Goal: Task Accomplishment & Management: Complete application form

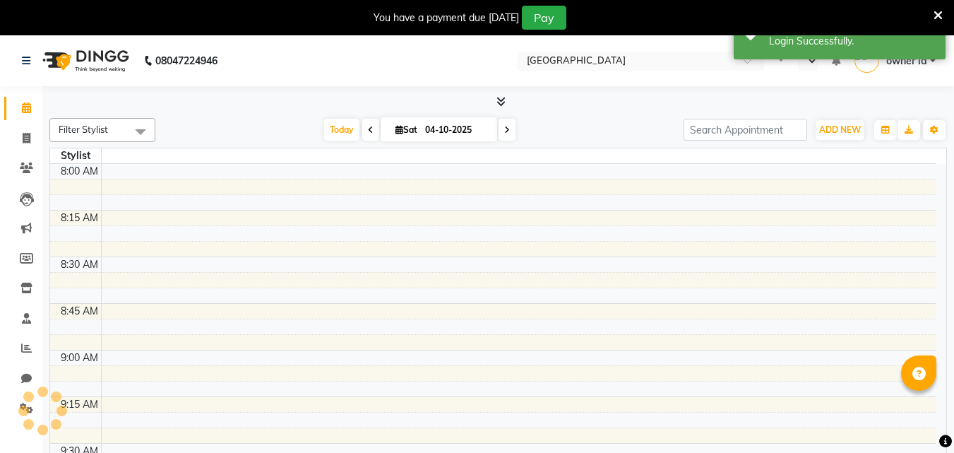
select select "en"
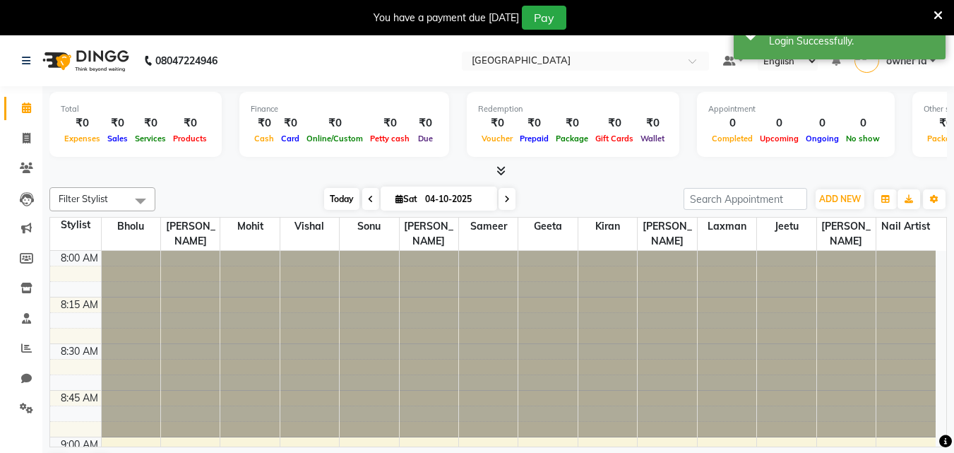
click at [330, 196] on span "Today" at bounding box center [341, 199] width 35 height 22
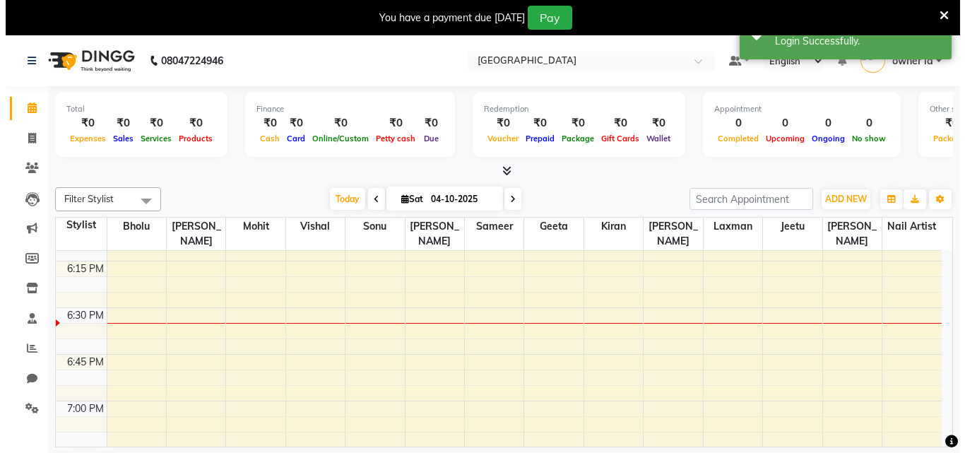
scroll to position [1936, 0]
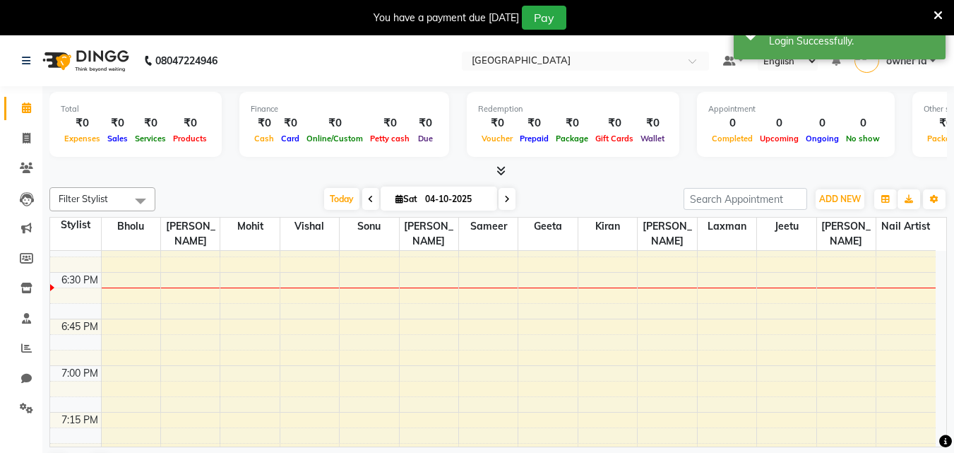
click at [934, 9] on icon at bounding box center [938, 15] width 9 height 13
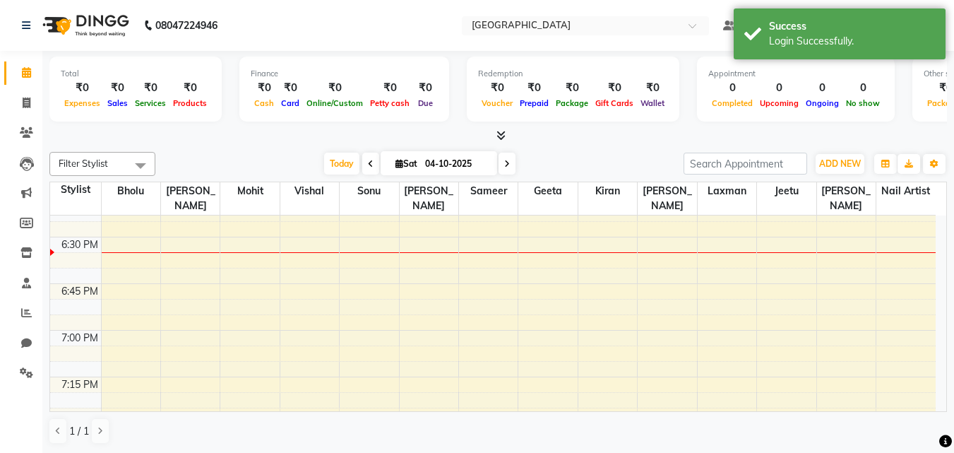
click at [810, 68] on div "Appointment" at bounding box center [796, 74] width 175 height 12
click at [808, 43] on div "Login Successfully." at bounding box center [852, 41] width 166 height 15
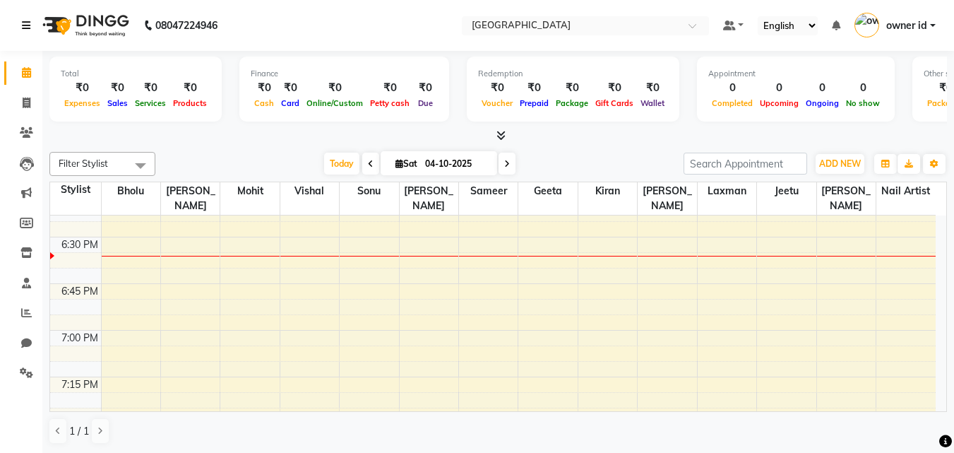
click at [28, 23] on icon at bounding box center [26, 25] width 8 height 10
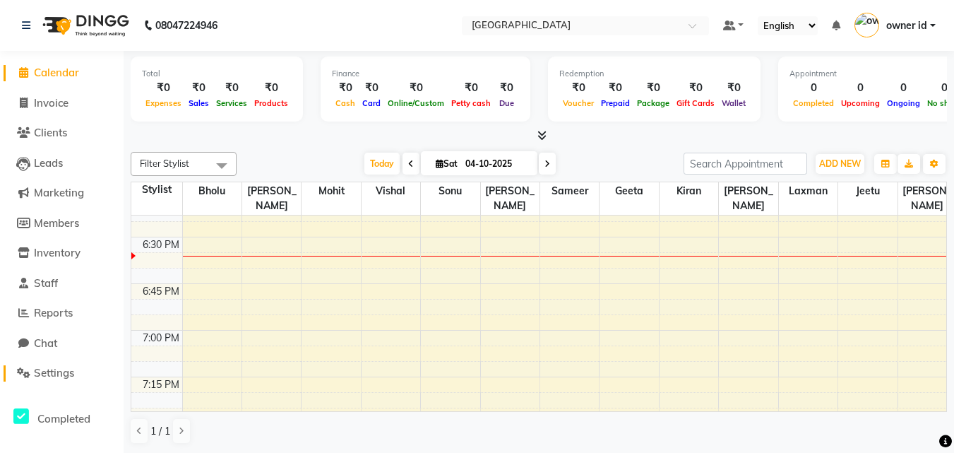
click at [58, 373] on span "Settings" at bounding box center [54, 372] width 40 height 13
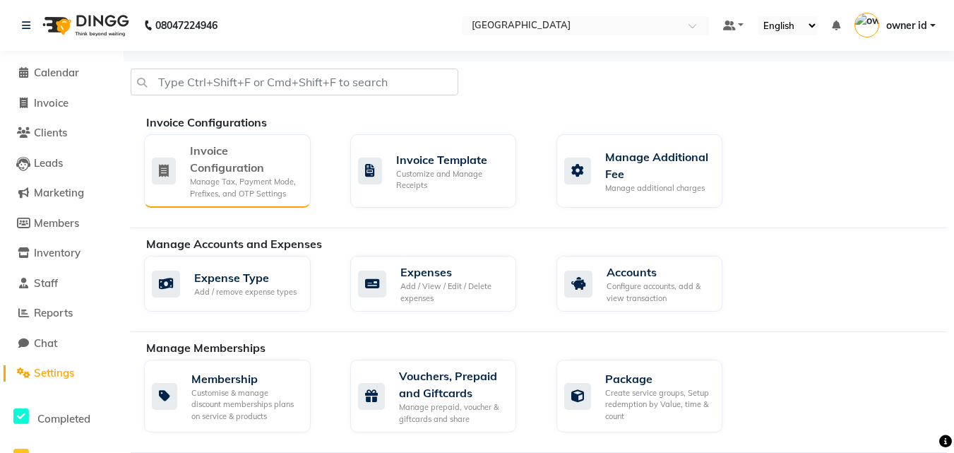
click at [240, 177] on div "Manage Tax, Payment Mode, Prefixes, and OTP Settings" at bounding box center [245, 187] width 110 height 23
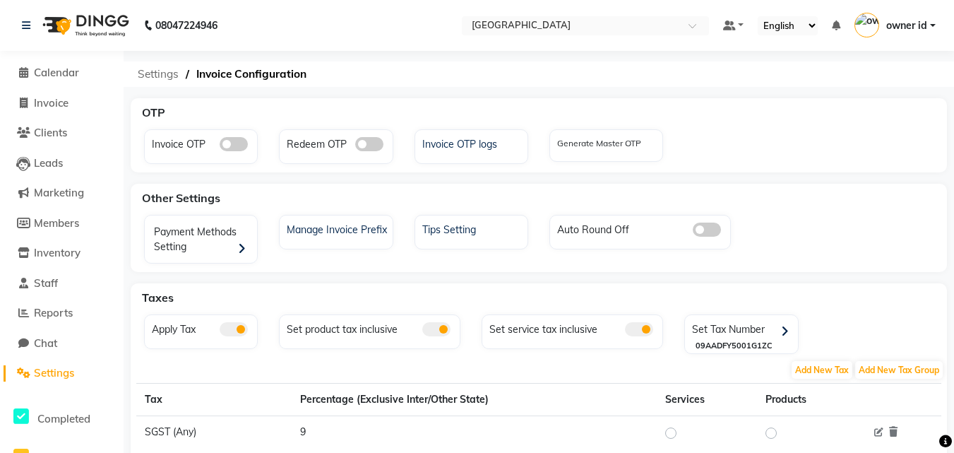
click at [163, 71] on span "Settings" at bounding box center [158, 73] width 55 height 25
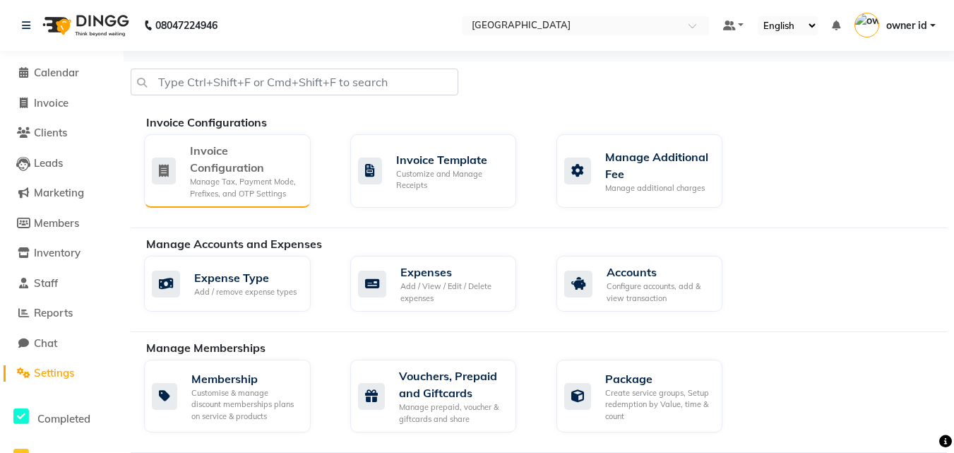
click at [248, 201] on div "Invoice Configuration Manage Tax, Payment Mode, Prefixes, and OTP Settings" at bounding box center [227, 170] width 167 height 73
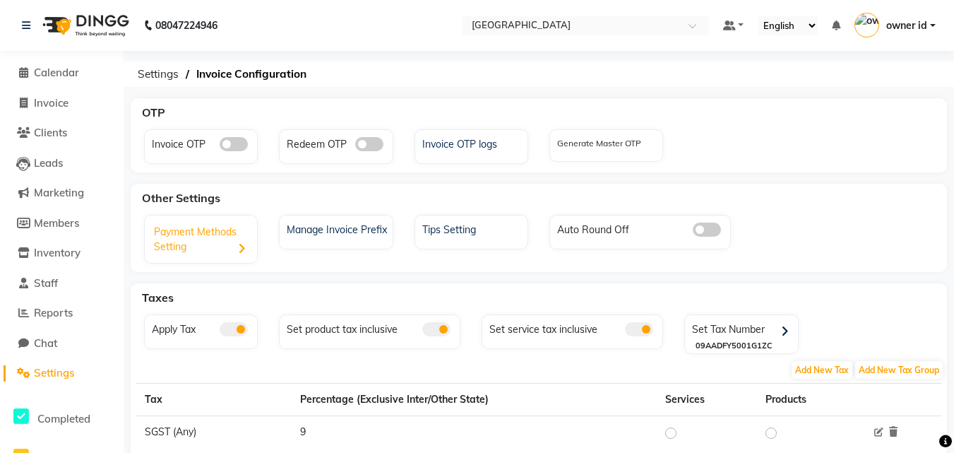
click at [238, 250] on icon at bounding box center [242, 249] width 8 height 12
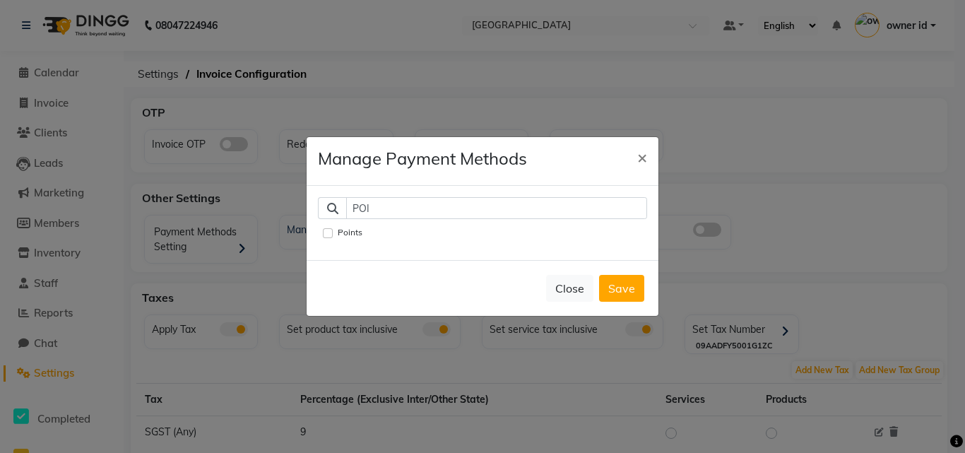
type input "POI"
click at [333, 217] on div "POI Points" at bounding box center [483, 223] width 352 height 74
click at [328, 228] on input "Points" at bounding box center [328, 233] width 10 height 10
checkbox input "true"
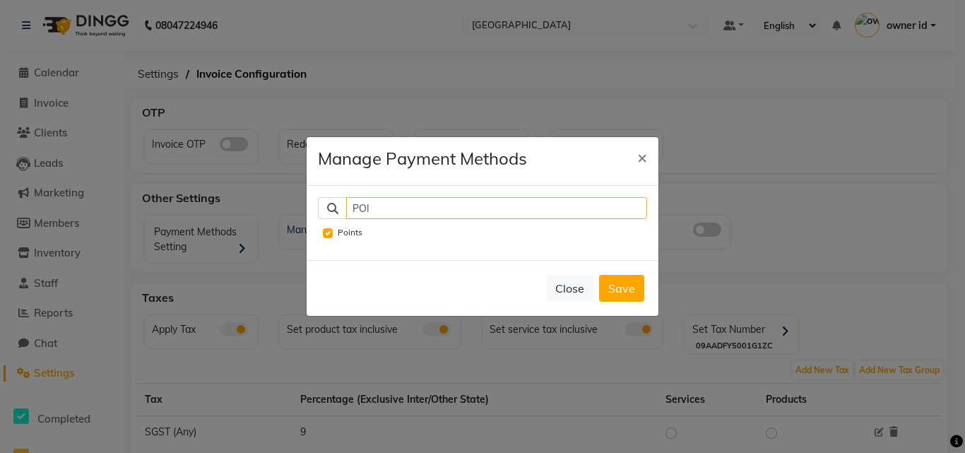
drag, startPoint x: 625, startPoint y: 200, endPoint x: 367, endPoint y: 261, distance: 264.9
click at [369, 260] on div "POI Points" at bounding box center [483, 223] width 352 height 74
type input "P"
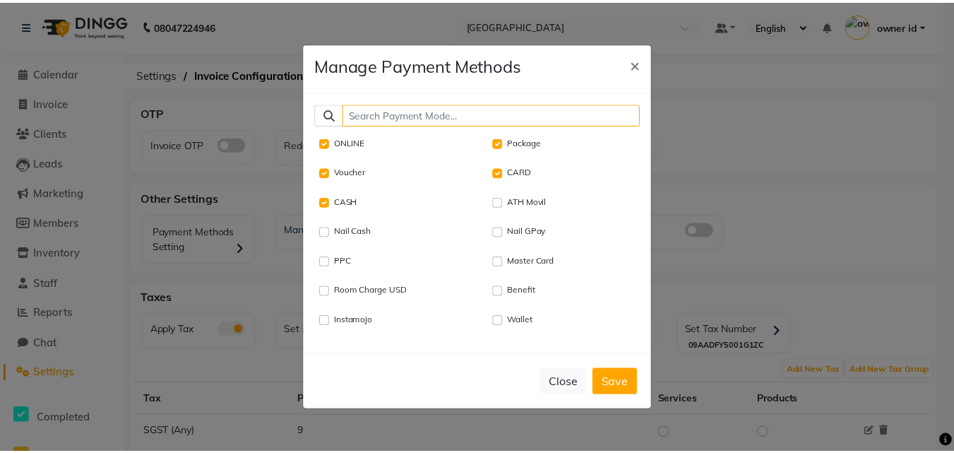
scroll to position [71, 0]
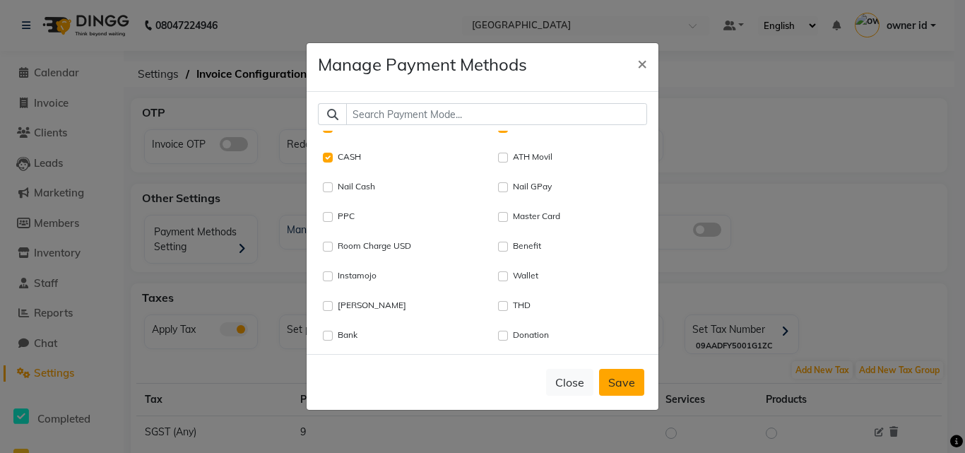
click at [630, 385] on button "Save" at bounding box center [621, 382] width 45 height 27
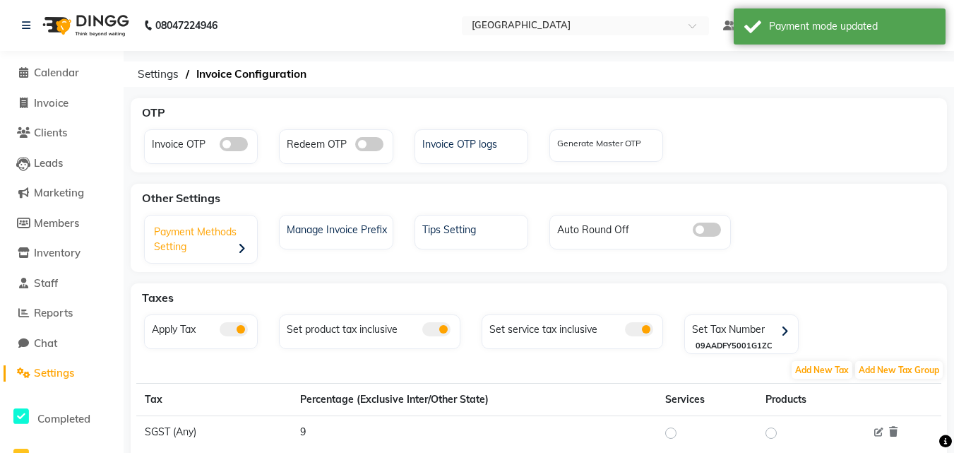
click at [214, 239] on div "Payment Methods Setting" at bounding box center [202, 241] width 109 height 44
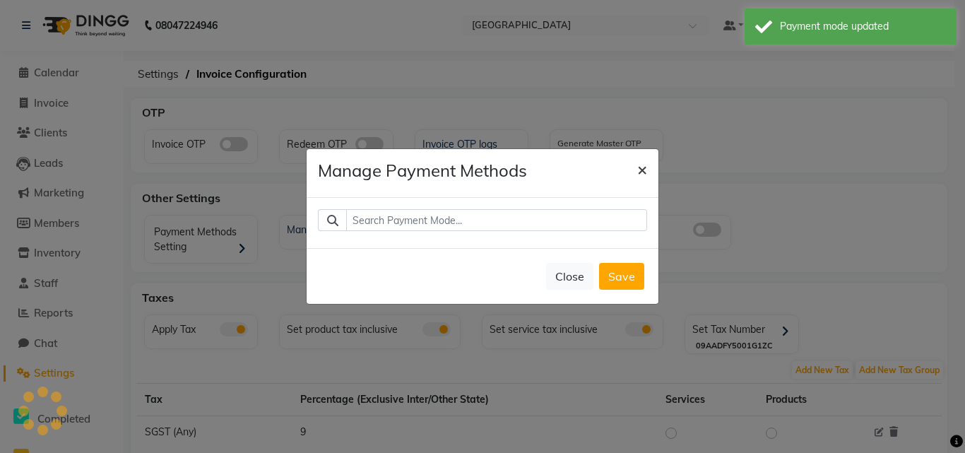
click at [647, 159] on button "×" at bounding box center [642, 169] width 32 height 40
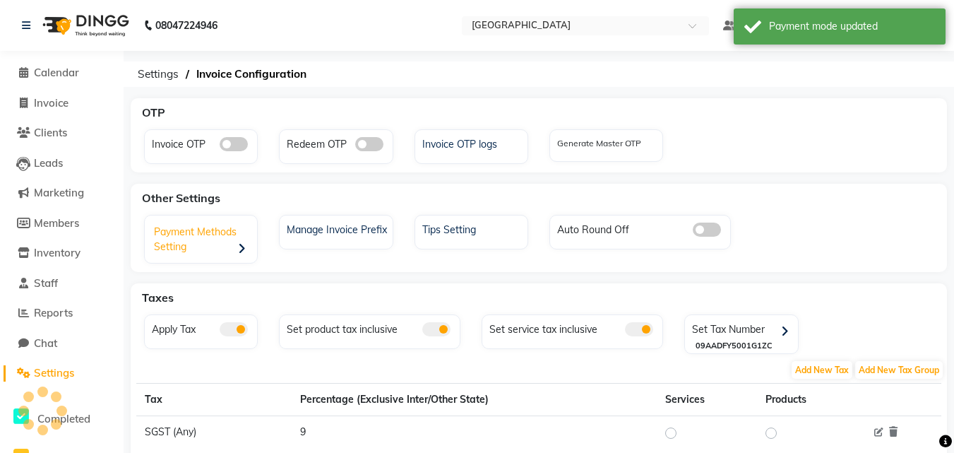
click at [247, 250] on span at bounding box center [244, 248] width 13 height 18
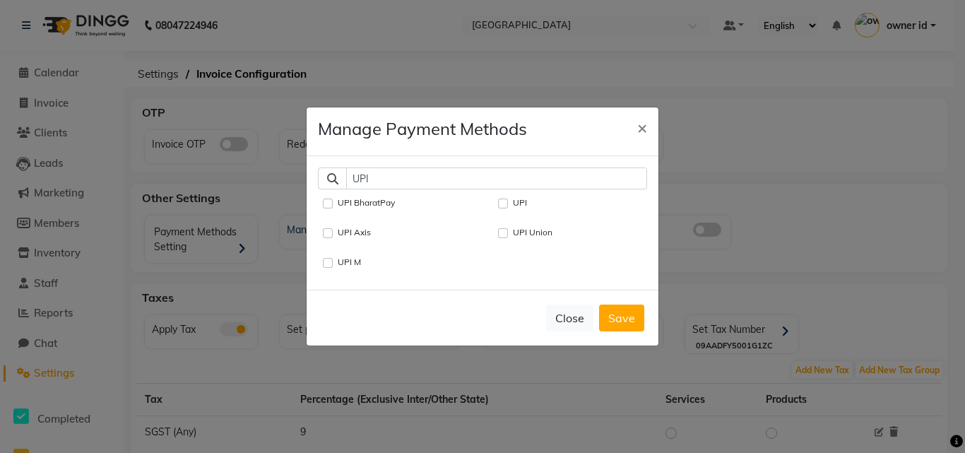
type input "UPI"
click at [505, 195] on div "UPI" at bounding box center [573, 203] width 148 height 17
click at [499, 202] on input "UPI" at bounding box center [503, 204] width 10 height 10
checkbox input "true"
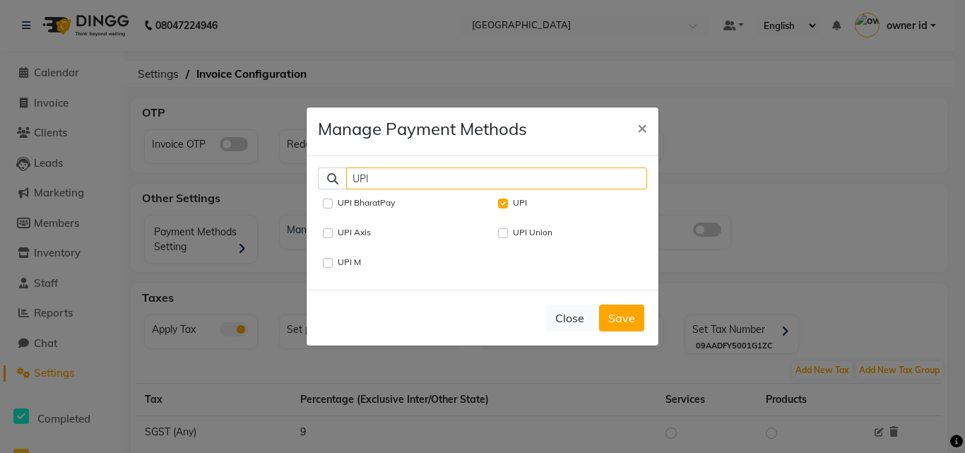
drag, startPoint x: 458, startPoint y: 175, endPoint x: 223, endPoint y: 198, distance: 235.7
click at [259, 198] on ngb-modal-window "Manage Payment Methods × UPI UPI BharatPay UPI UPI Axis UPI Union UPI M Close S…" at bounding box center [482, 226] width 965 height 453
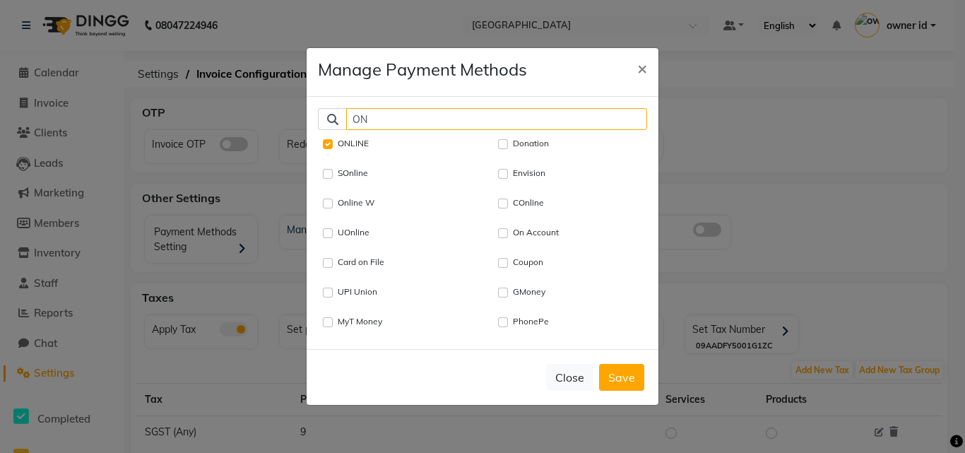
type input "O"
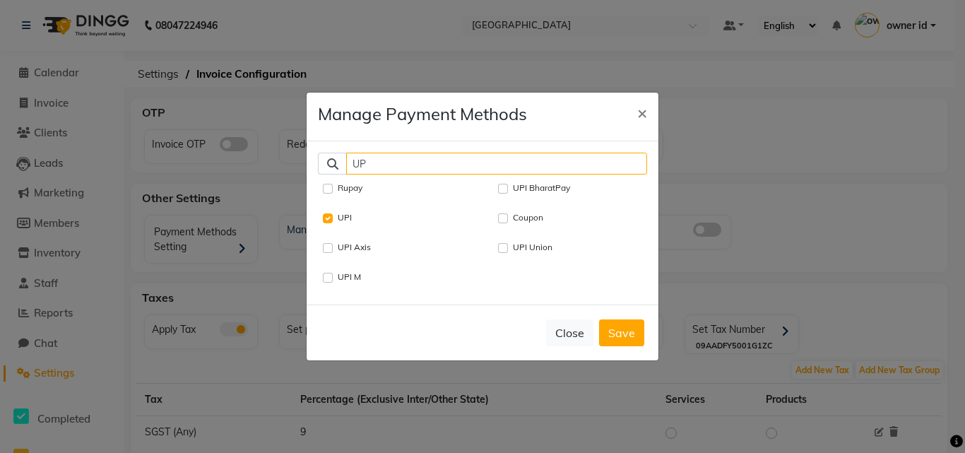
type input "UPI"
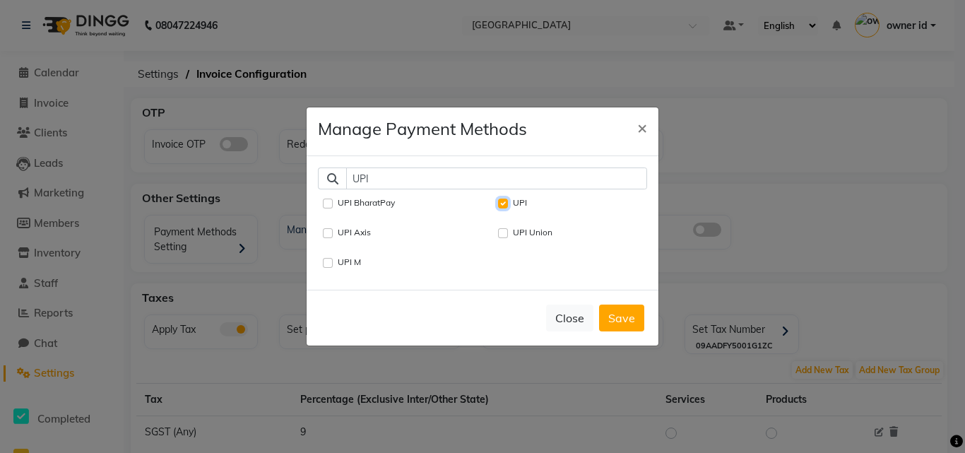
click at [506, 199] on input "UPI" at bounding box center [503, 204] width 10 height 10
checkbox input "false"
click at [630, 331] on button "Save" at bounding box center [621, 317] width 45 height 27
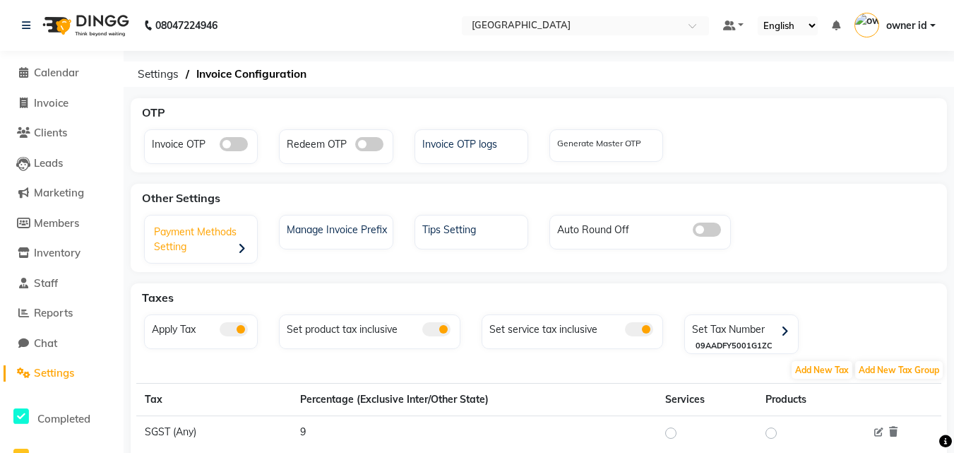
click at [225, 256] on div "Payment Methods Setting" at bounding box center [202, 241] width 109 height 44
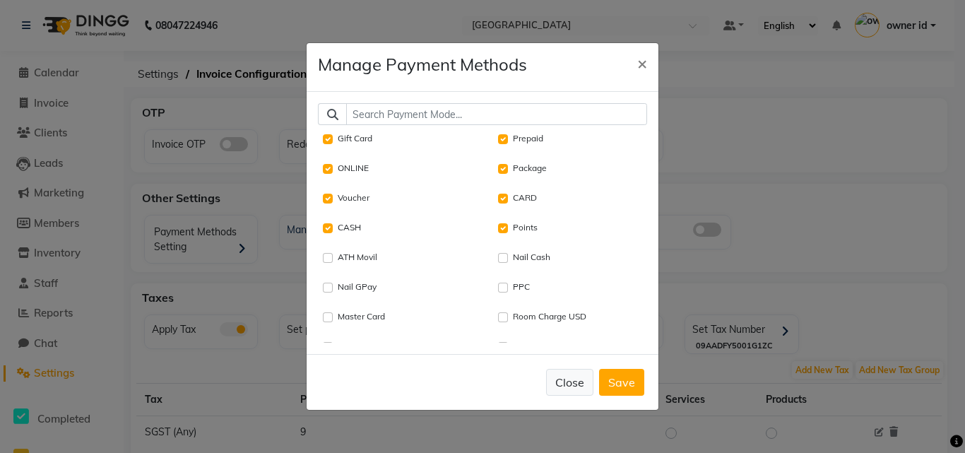
click at [574, 379] on button "Close" at bounding box center [569, 382] width 47 height 27
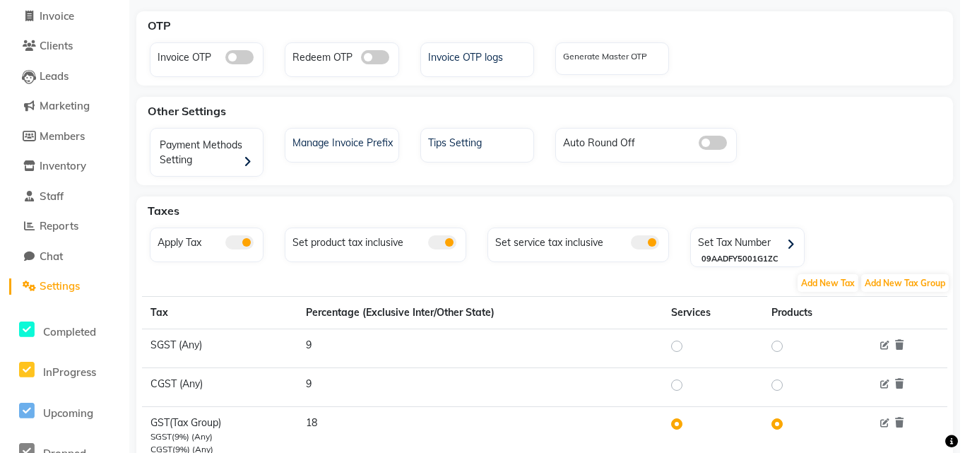
scroll to position [0, 0]
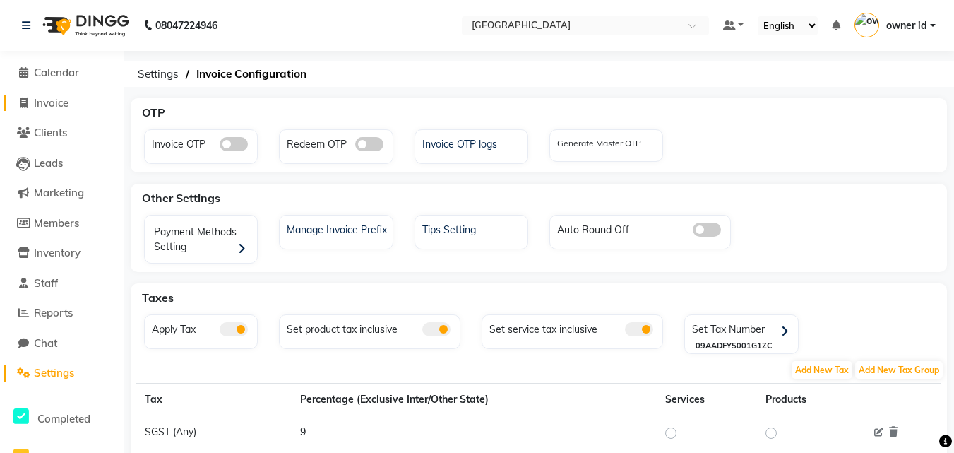
click at [56, 97] on span "Invoice" at bounding box center [51, 102] width 35 height 13
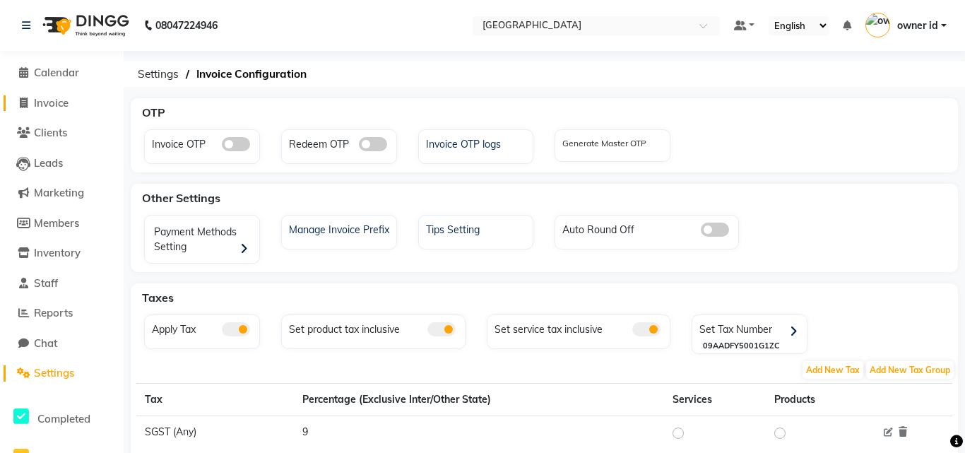
select select "service"
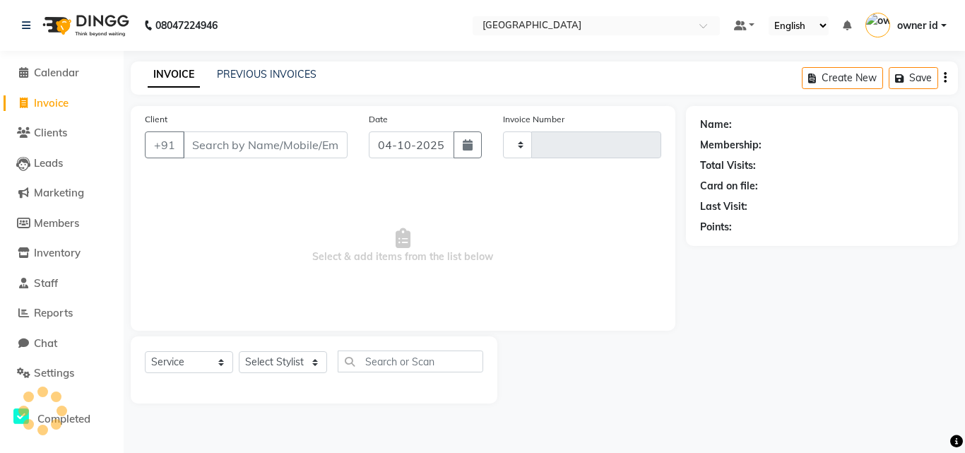
type input "0001"
select select "9151"
click at [48, 133] on span "Clients" at bounding box center [50, 132] width 33 height 13
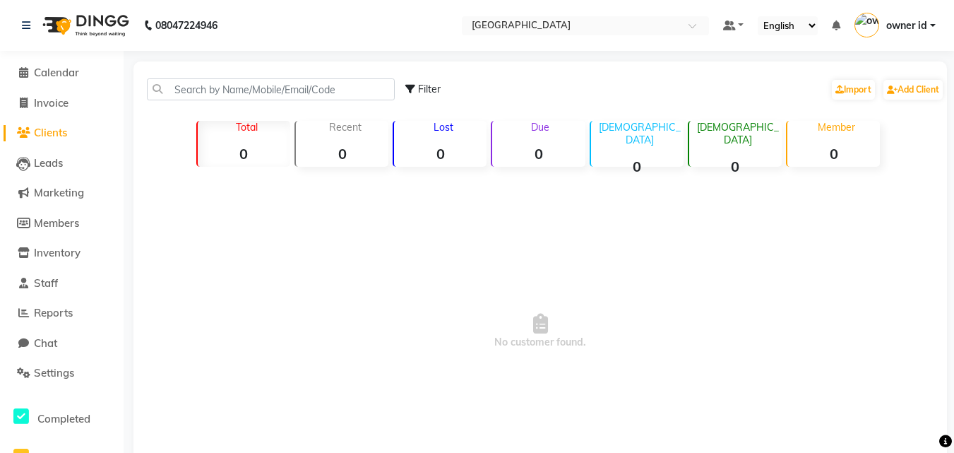
click at [44, 113] on li "Invoice" at bounding box center [62, 103] width 124 height 30
click at [77, 98] on link "Invoice" at bounding box center [62, 103] width 117 height 16
select select "service"
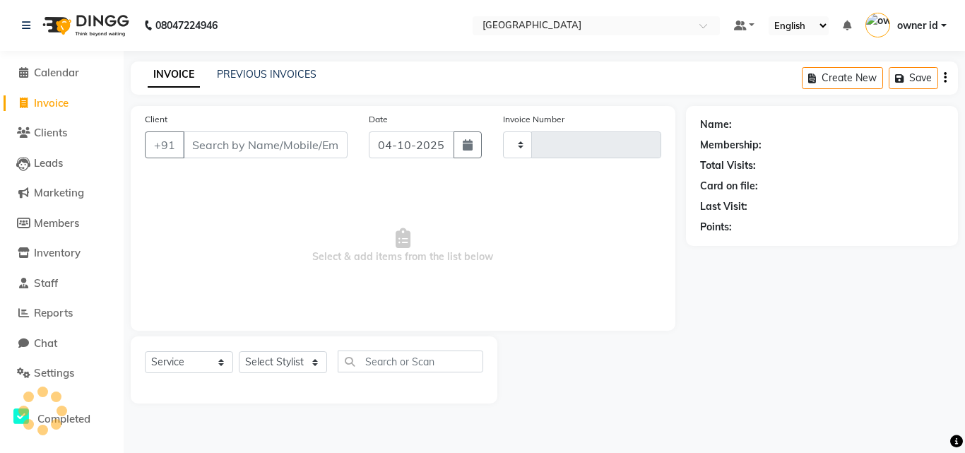
type input "0001"
select select "9151"
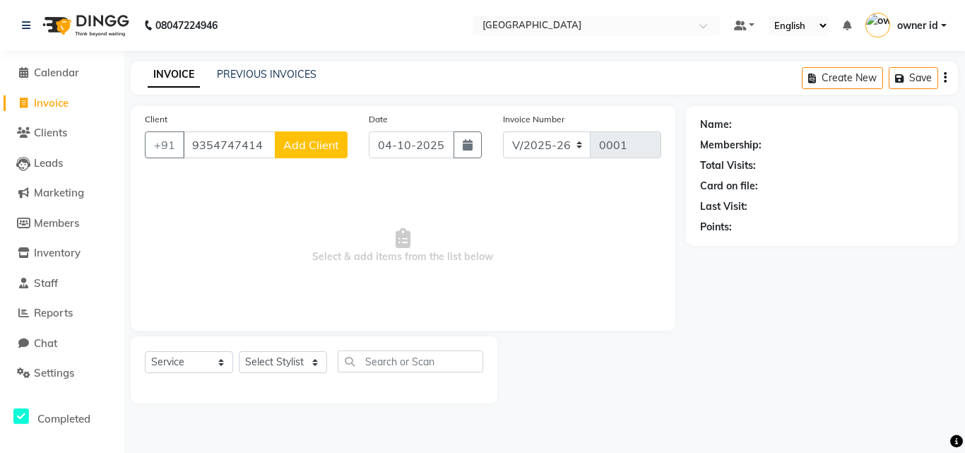
type input "9354747414"
click at [314, 158] on div "Client [PHONE_NUMBER] Add Client" at bounding box center [246, 141] width 224 height 58
click at [318, 152] on button "Add Client" at bounding box center [311, 144] width 73 height 27
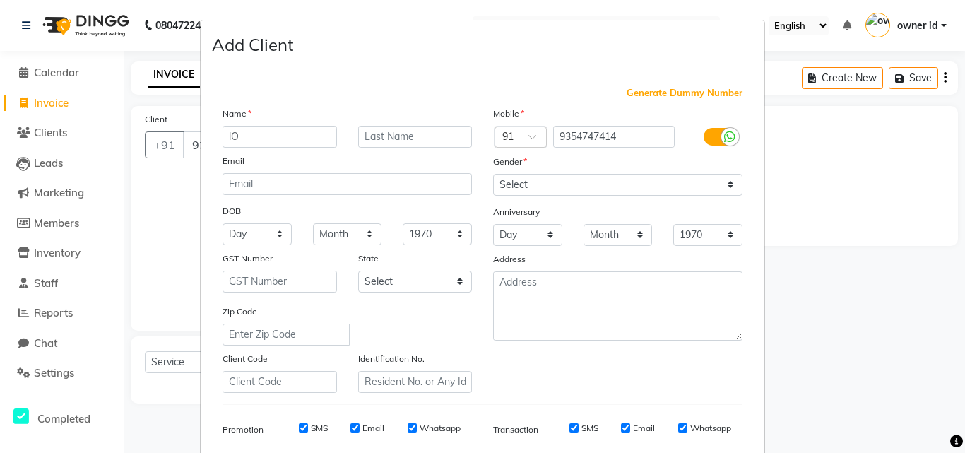
type input "l"
type input "[PERSON_NAME]"
drag, startPoint x: 537, startPoint y: 177, endPoint x: 537, endPoint y: 186, distance: 9.2
click at [537, 175] on select "Select [DEMOGRAPHIC_DATA] [DEMOGRAPHIC_DATA] Other Prefer Not To Say" at bounding box center [617, 185] width 249 height 22
select select "[DEMOGRAPHIC_DATA]"
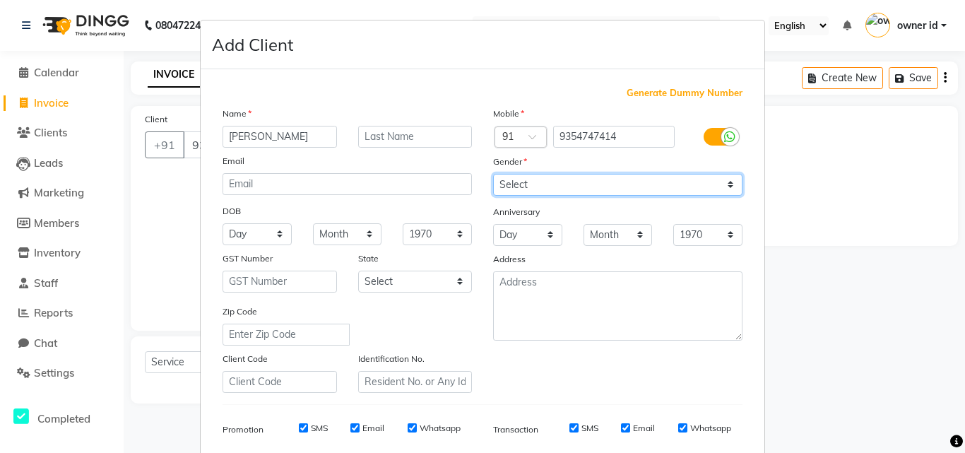
click at [493, 174] on select "Select [DEMOGRAPHIC_DATA] [DEMOGRAPHIC_DATA] Other Prefer Not To Say" at bounding box center [617, 185] width 249 height 22
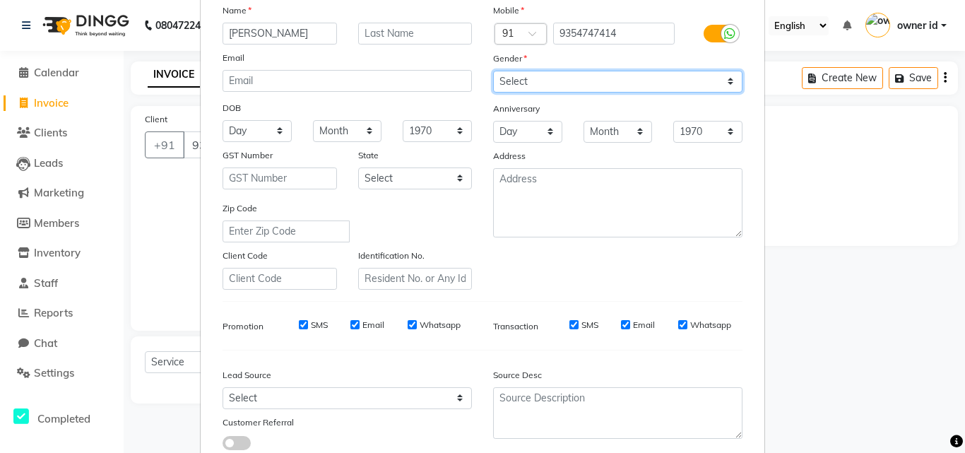
scroll to position [199, 0]
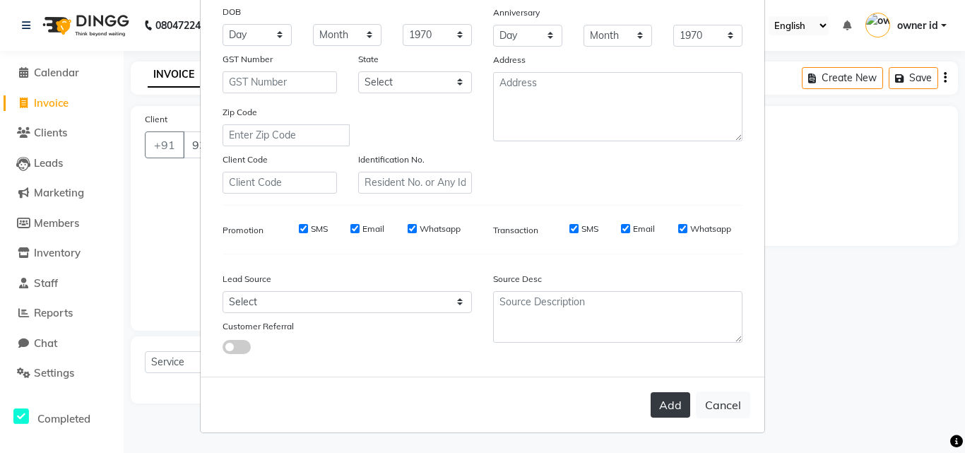
click at [651, 403] on button "Add" at bounding box center [671, 404] width 40 height 25
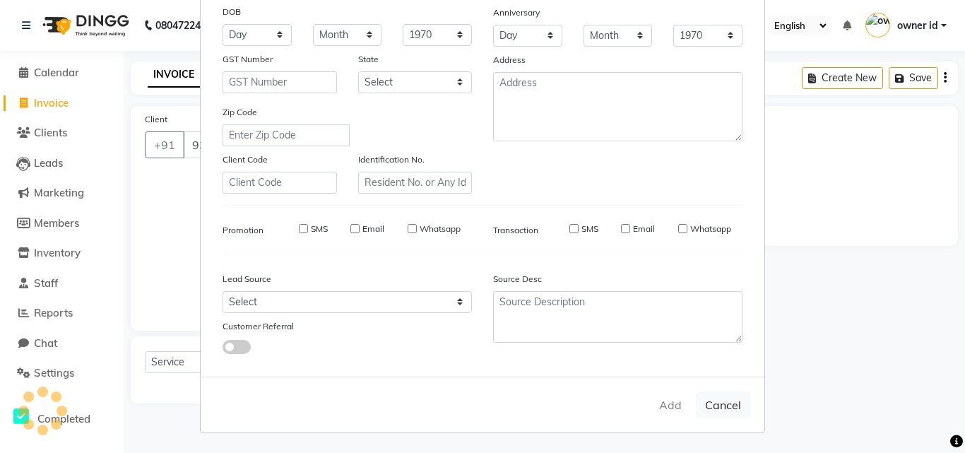
select select
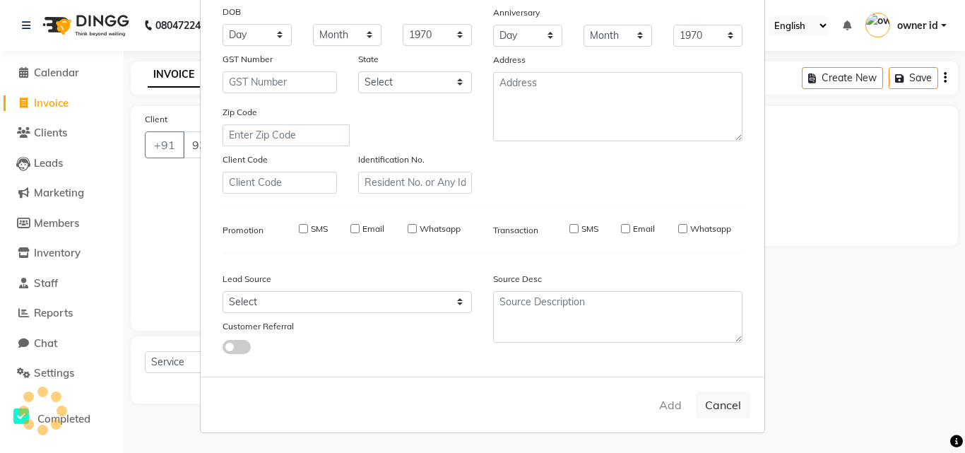
select select
checkbox input "false"
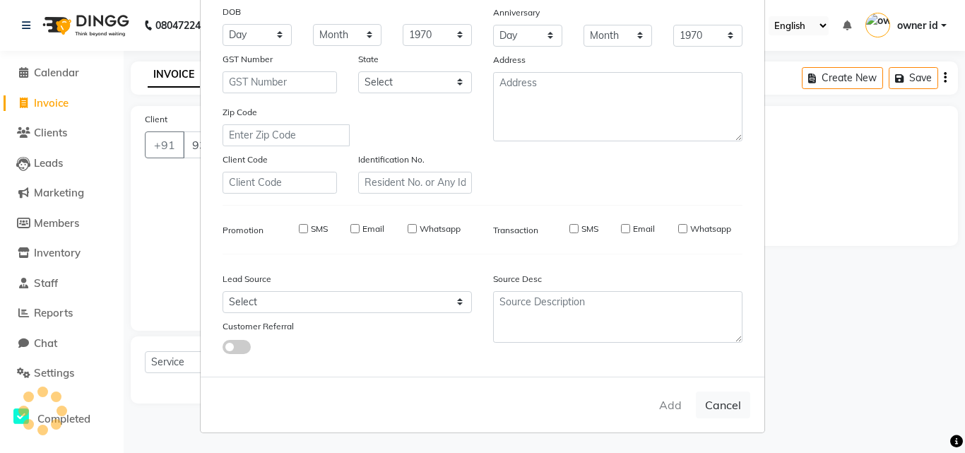
checkbox input "false"
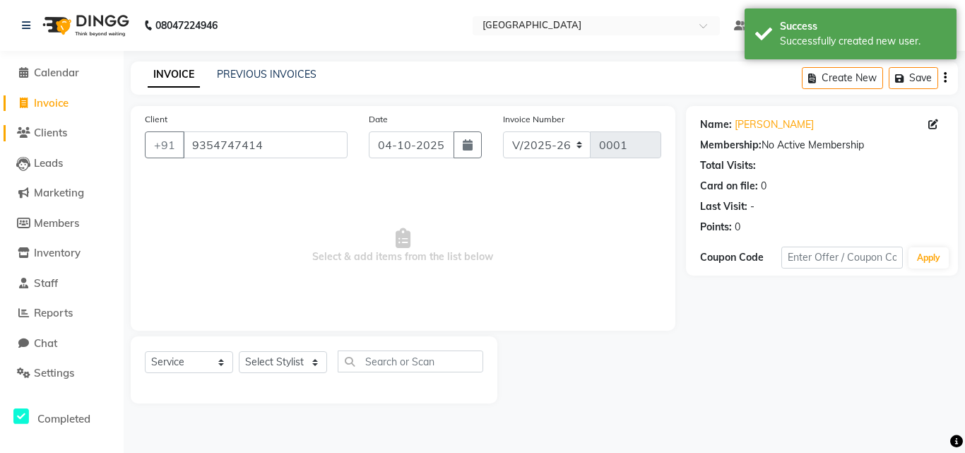
click at [52, 129] on span "Clients" at bounding box center [50, 132] width 33 height 13
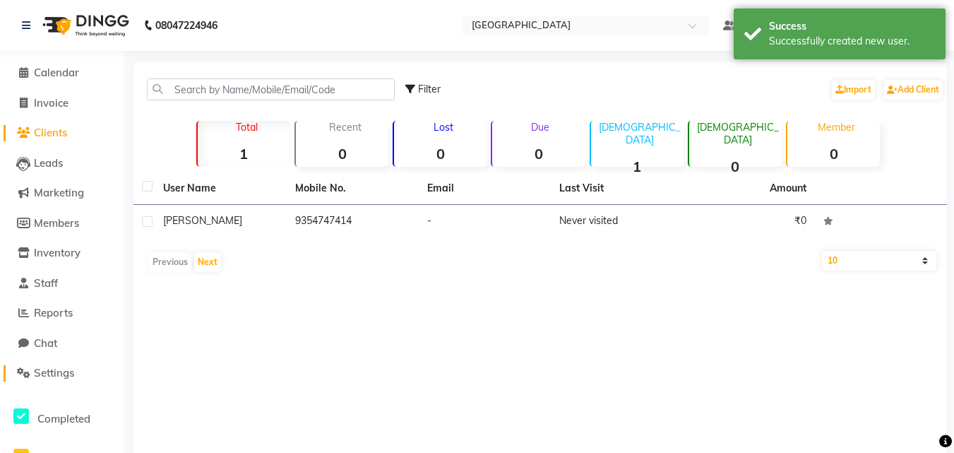
click at [74, 369] on span "Settings" at bounding box center [54, 372] width 40 height 13
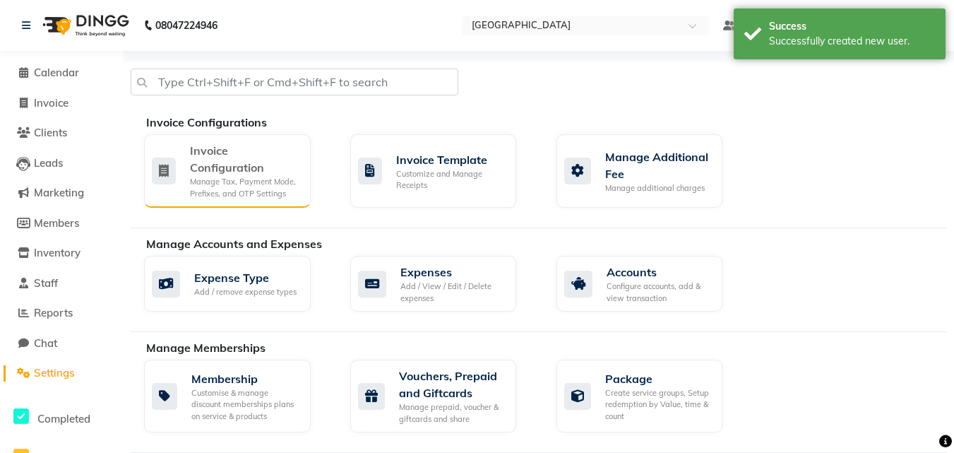
click at [296, 196] on div "Manage Tax, Payment Mode, Prefixes, and OTP Settings" at bounding box center [245, 187] width 110 height 23
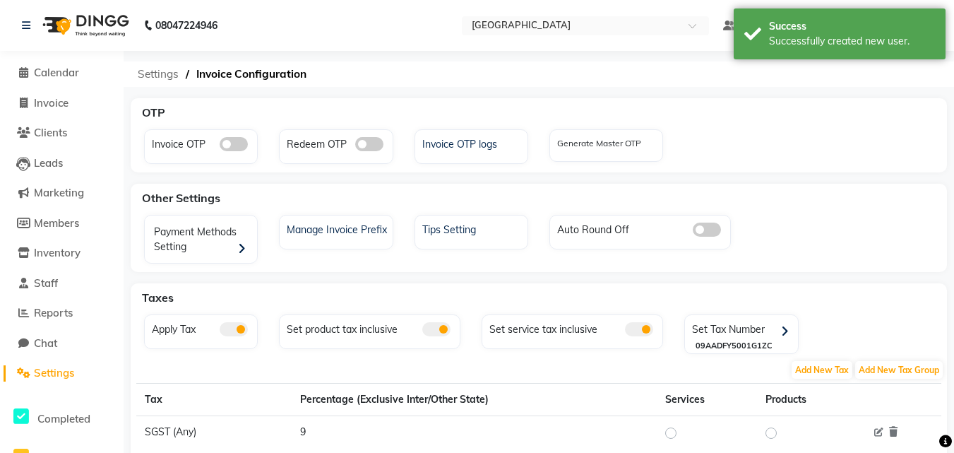
click at [170, 69] on span "Settings" at bounding box center [158, 73] width 55 height 25
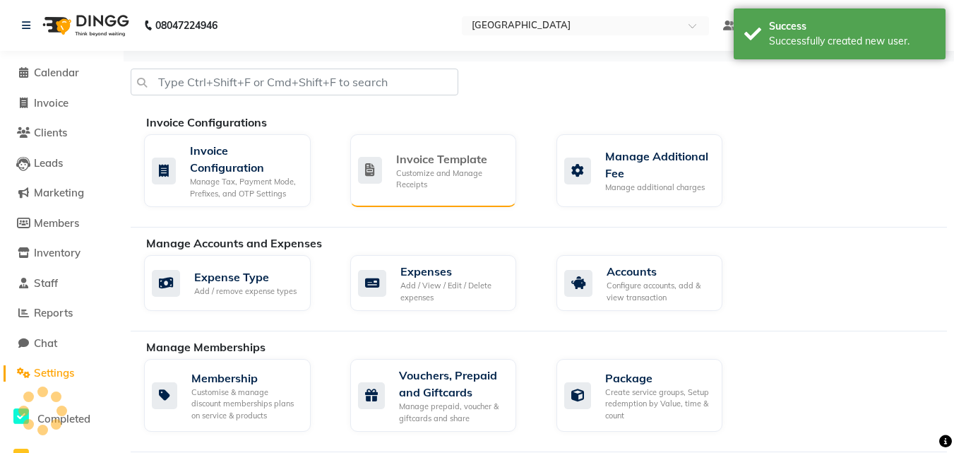
click at [475, 162] on div "Invoice Template" at bounding box center [451, 158] width 110 height 17
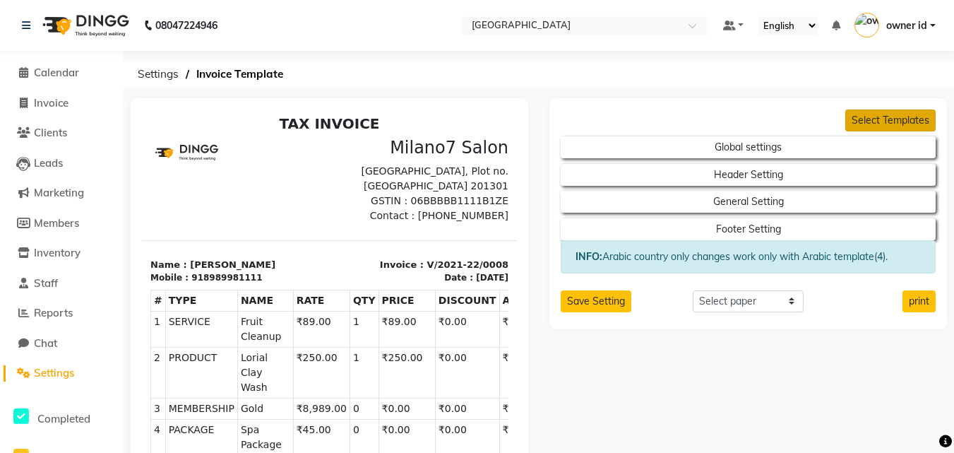
click at [901, 124] on button "Select Templates" at bounding box center [891, 121] width 90 height 22
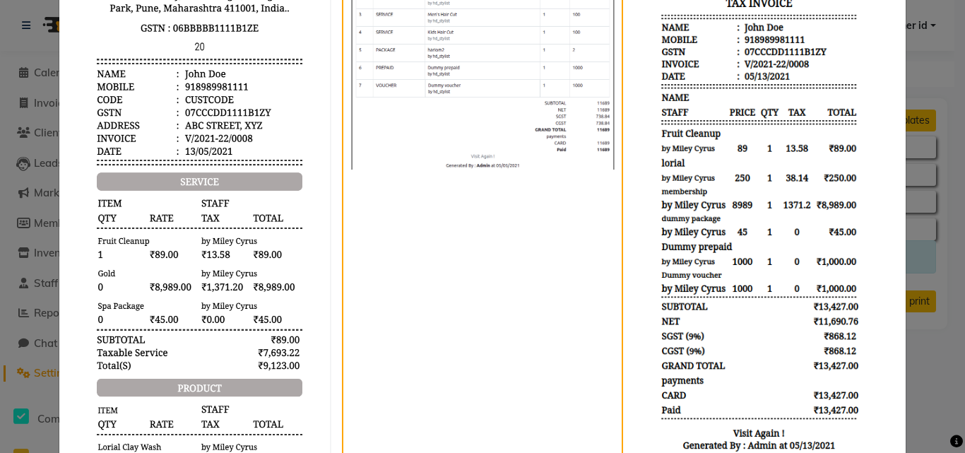
click at [819, 198] on img at bounding box center [764, 163] width 261 height 587
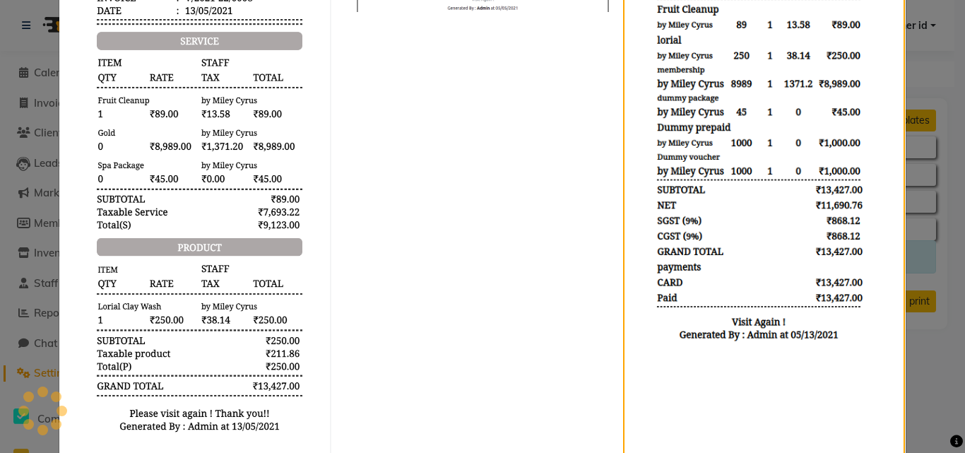
scroll to position [565, 0]
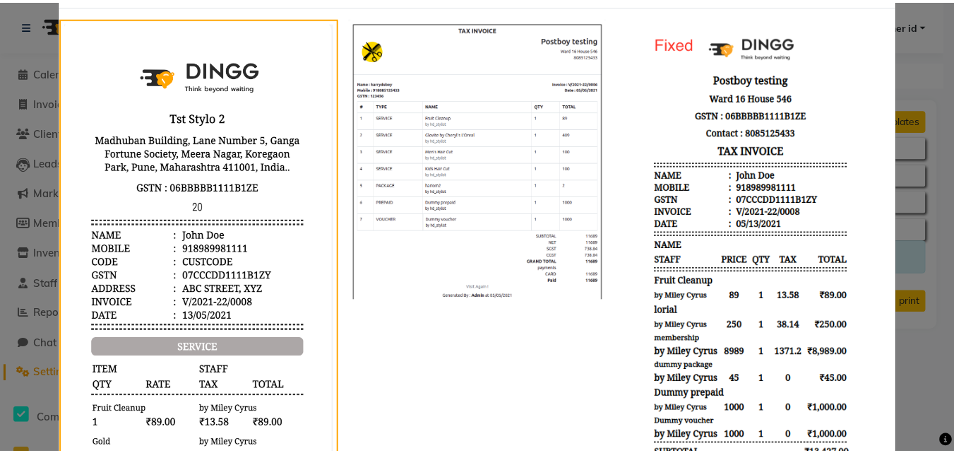
scroll to position [0, 0]
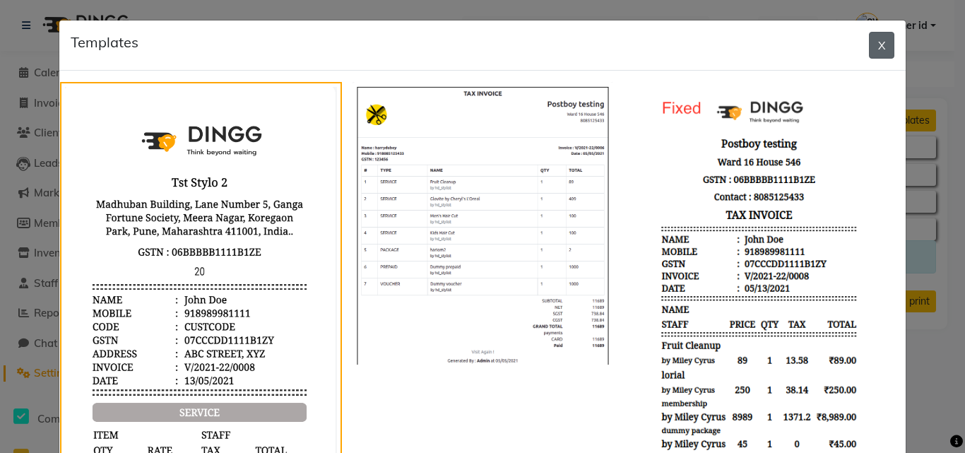
click at [881, 35] on button "X" at bounding box center [881, 45] width 25 height 27
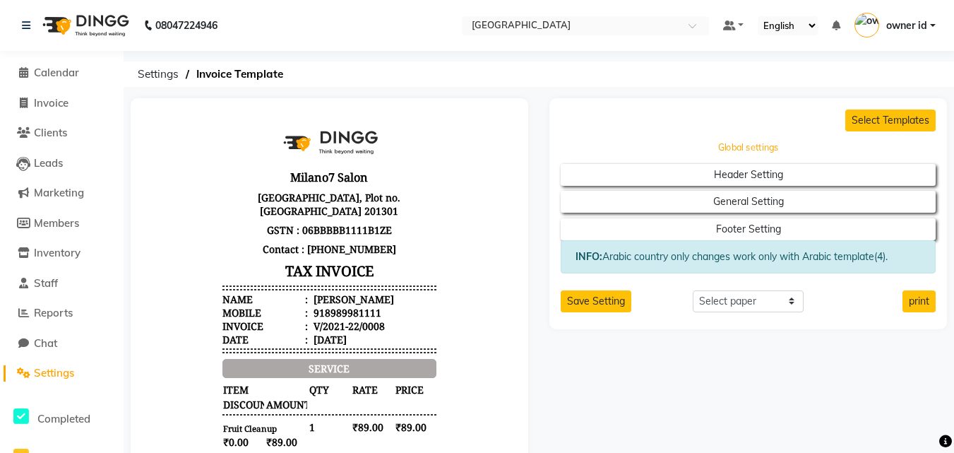
click at [741, 147] on button "Global settings" at bounding box center [749, 148] width 338 height 20
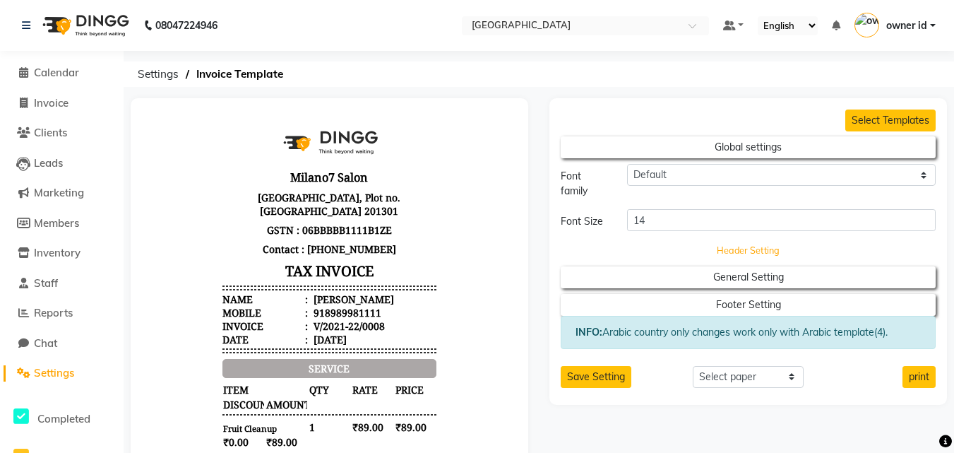
click at [722, 249] on button "Header Setting" at bounding box center [749, 250] width 338 height 20
select select "end"
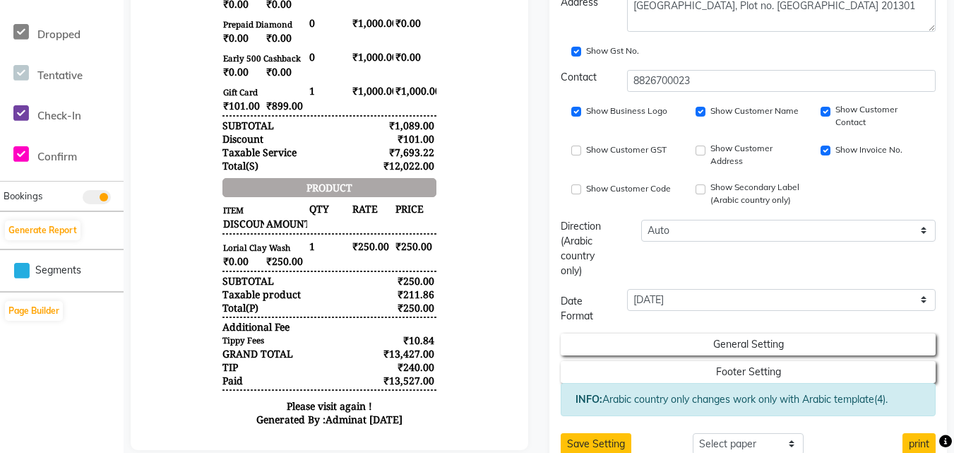
scroll to position [518, 0]
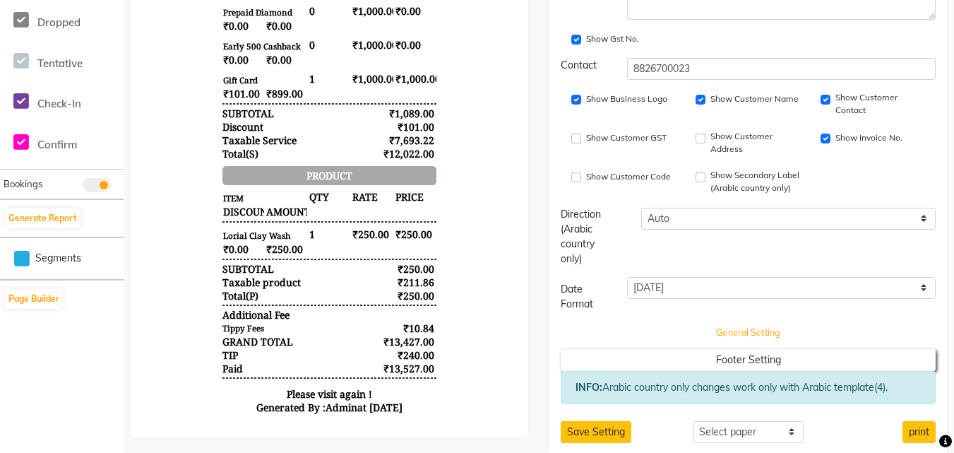
click at [731, 343] on button "General Setting" at bounding box center [749, 333] width 338 height 20
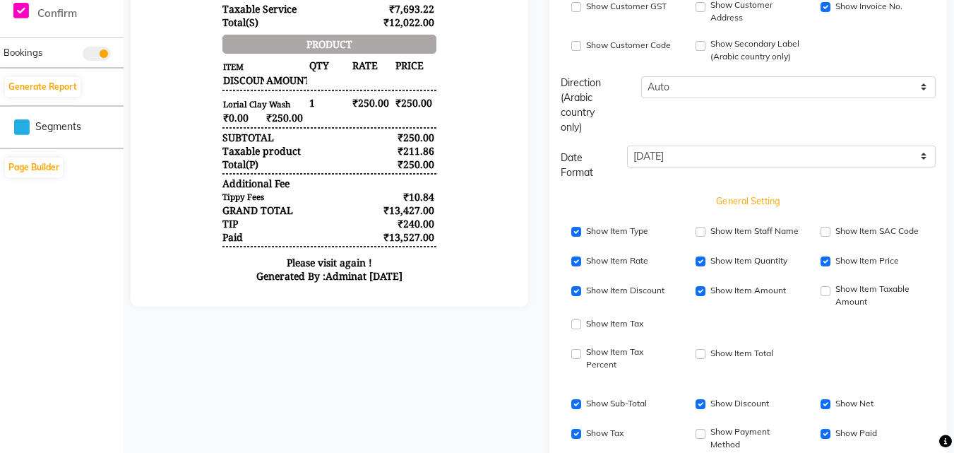
scroll to position [871, 0]
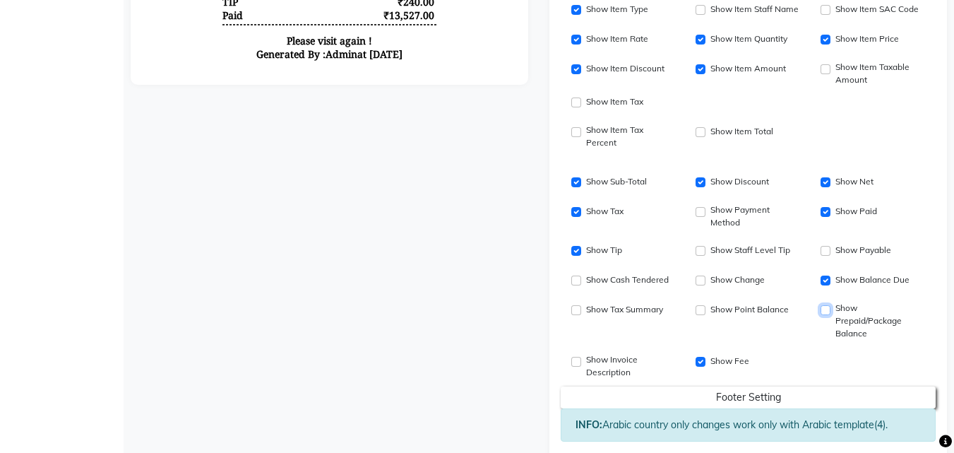
click at [824, 315] on input "Show Prepaid/Package Balance" at bounding box center [826, 310] width 10 height 10
checkbox input "true"
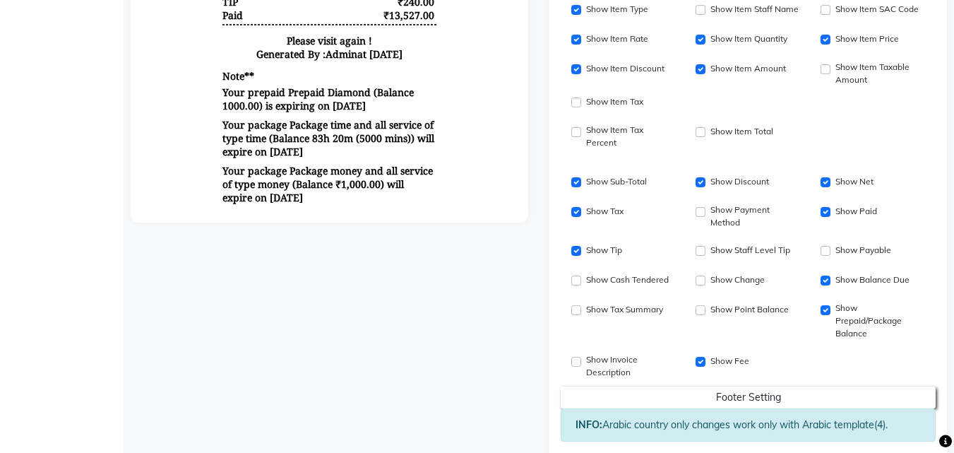
click at [708, 319] on div "Show Point Balance" at bounding box center [748, 310] width 103 height 17
click at [705, 315] on input "Show Point Balance" at bounding box center [701, 310] width 10 height 10
checkbox input "true"
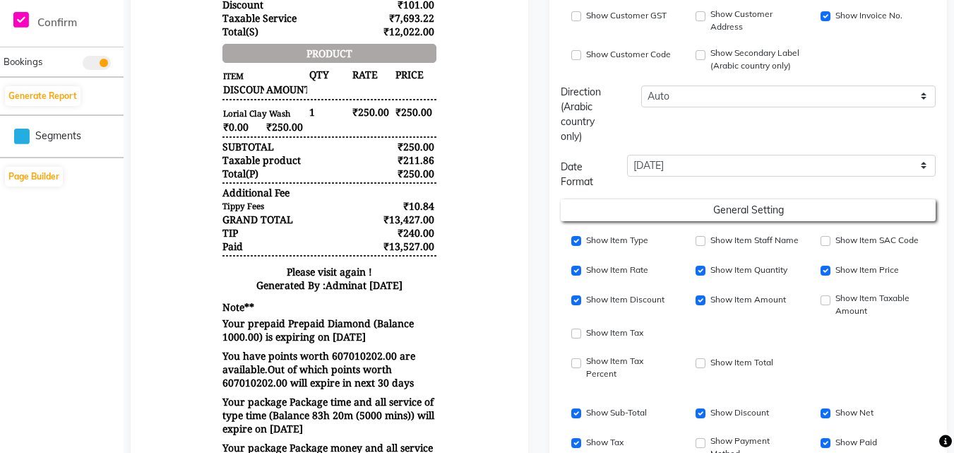
scroll to position [588, 0]
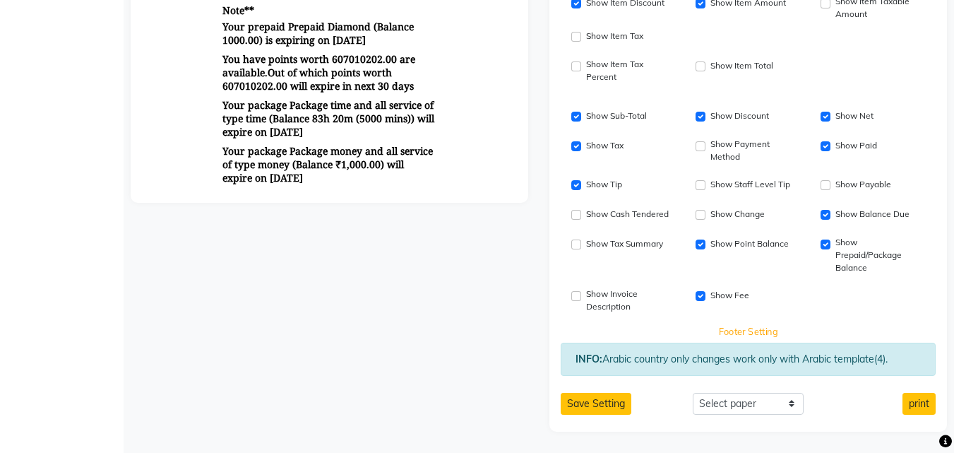
click at [741, 321] on button "Footer Setting" at bounding box center [749, 331] width 338 height 20
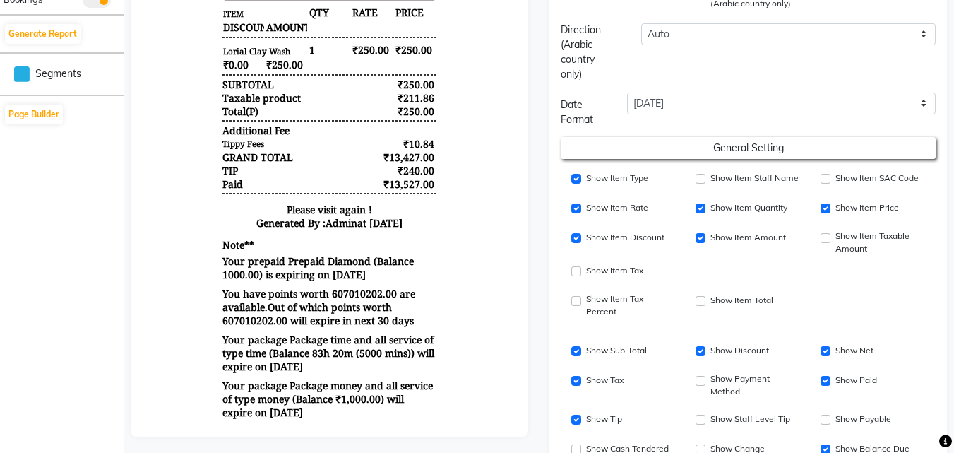
scroll to position [638, 0]
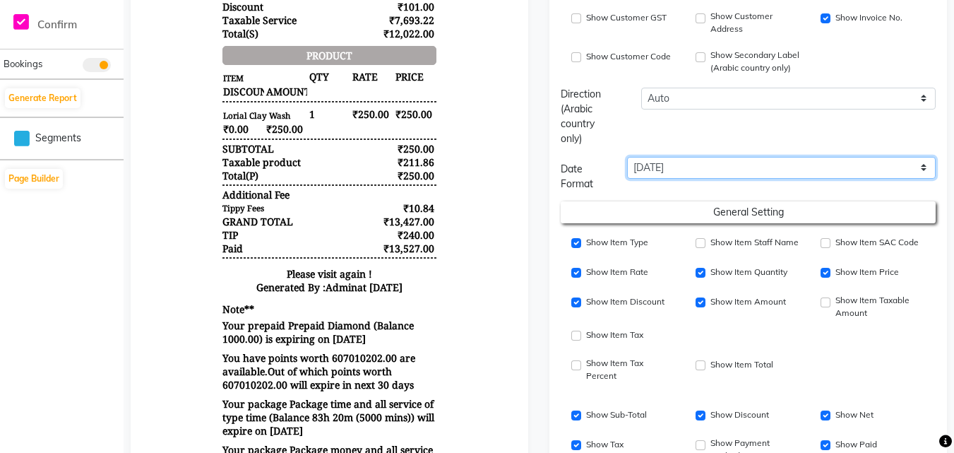
click at [730, 178] on select "[DATE] [DATE] [DATE] [DATE] [DATE] 11:45 AM [DATE] 11:45 AM" at bounding box center [781, 168] width 309 height 22
select select "LLL"
click at [627, 169] on select "[DATE] [DATE] [DATE] [DATE] [DATE] 11:45 AM [DATE] 11:45 AM" at bounding box center [781, 168] width 309 height 22
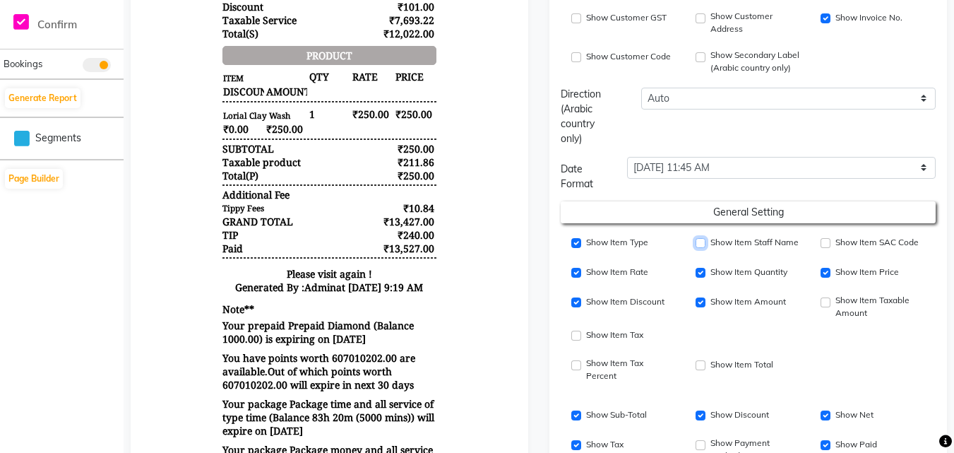
click at [702, 248] on input "Show Item Staff Name" at bounding box center [701, 243] width 10 height 10
checkbox input "true"
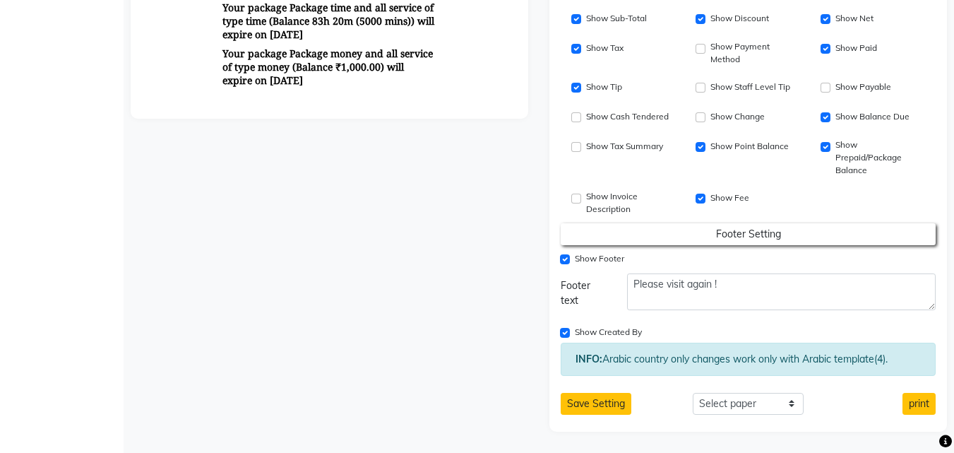
scroll to position [1062, 0]
click at [597, 410] on button "Save Setting" at bounding box center [596, 404] width 71 height 22
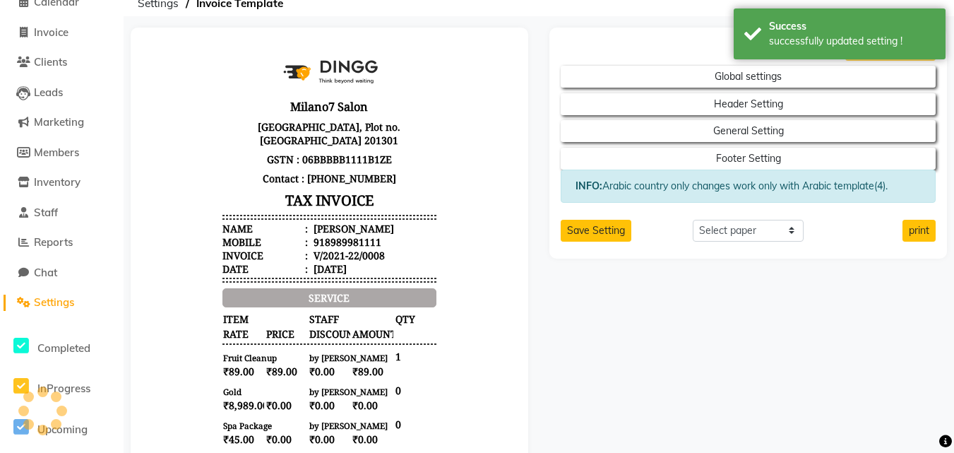
scroll to position [0, 0]
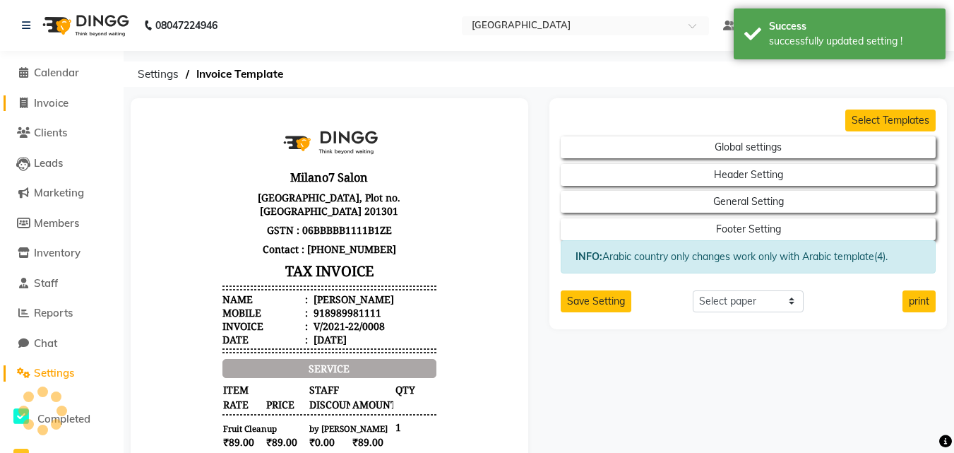
click at [66, 100] on span "Invoice" at bounding box center [51, 102] width 35 height 13
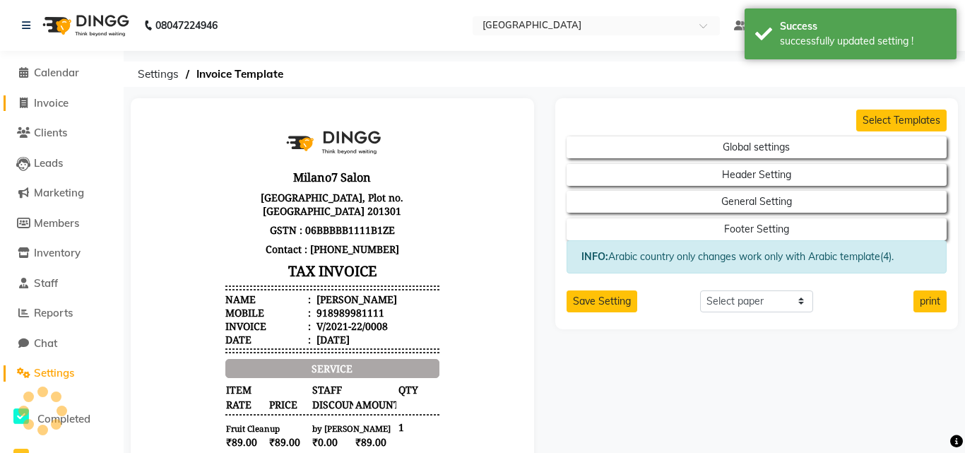
select select "service"
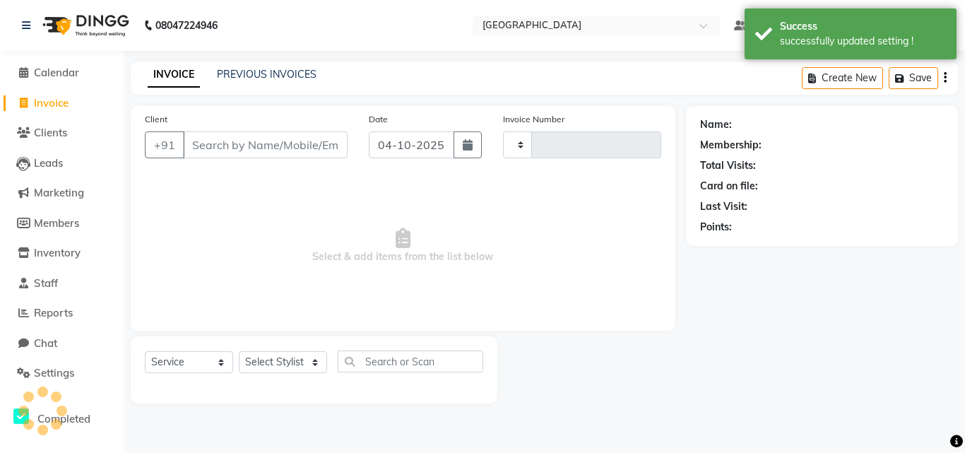
type input "0001"
select select "9151"
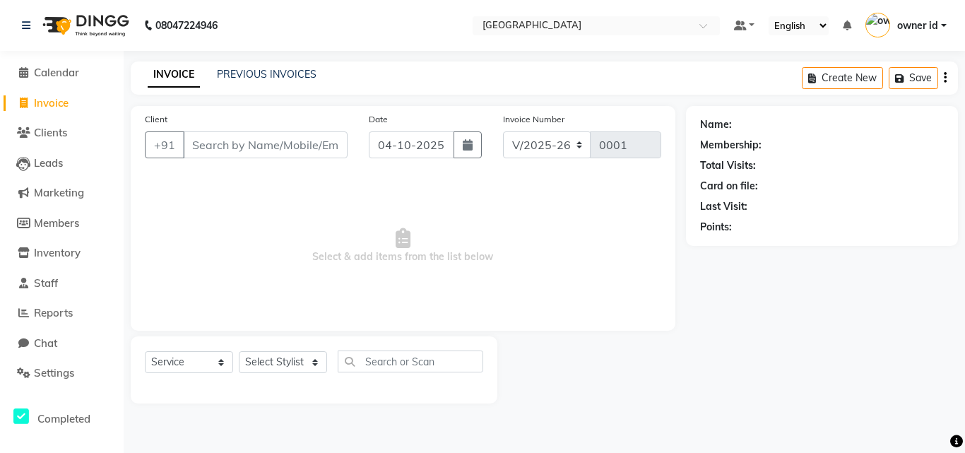
click at [11, 33] on nav "08047224946 Select Location × [GEOGRAPHIC_DATA] Sector 32 Default Panel My Pane…" at bounding box center [482, 25] width 965 height 51
click at [23, 25] on icon at bounding box center [26, 25] width 8 height 10
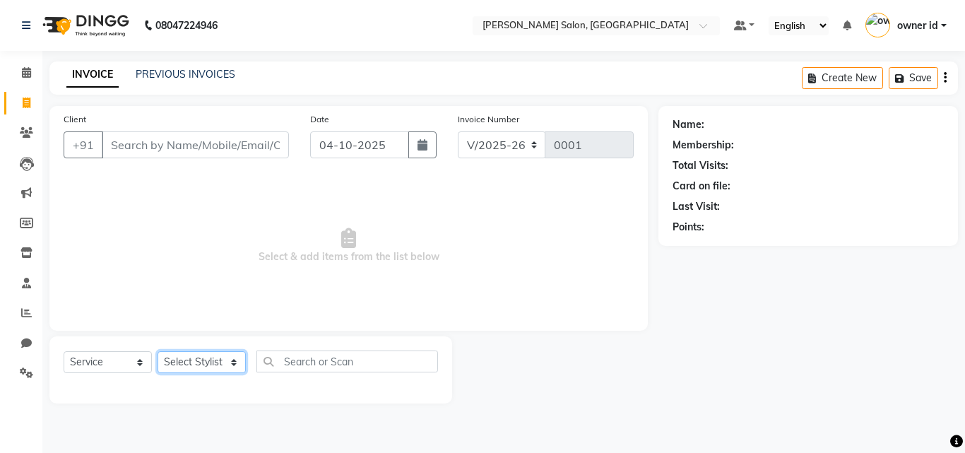
click at [239, 365] on select "Select Stylist Bholu Geeta [PERSON_NAME] [PERSON_NAME] Mohit Nail Artist owner …" at bounding box center [202, 362] width 88 height 22
select select "93789"
click at [158, 351] on select "Select Stylist Bholu Geeta [PERSON_NAME] [PERSON_NAME] Mohit Nail Artist owner …" at bounding box center [202, 362] width 88 height 22
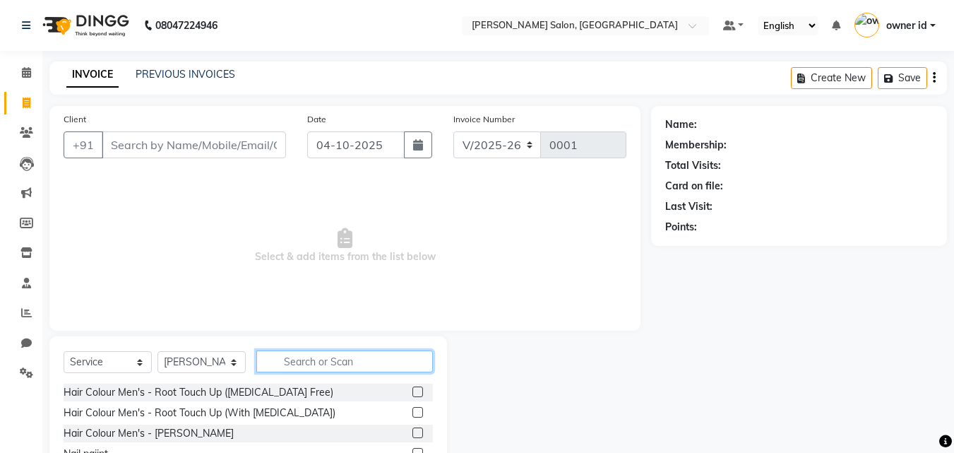
click at [324, 355] on input "text" at bounding box center [344, 361] width 177 height 22
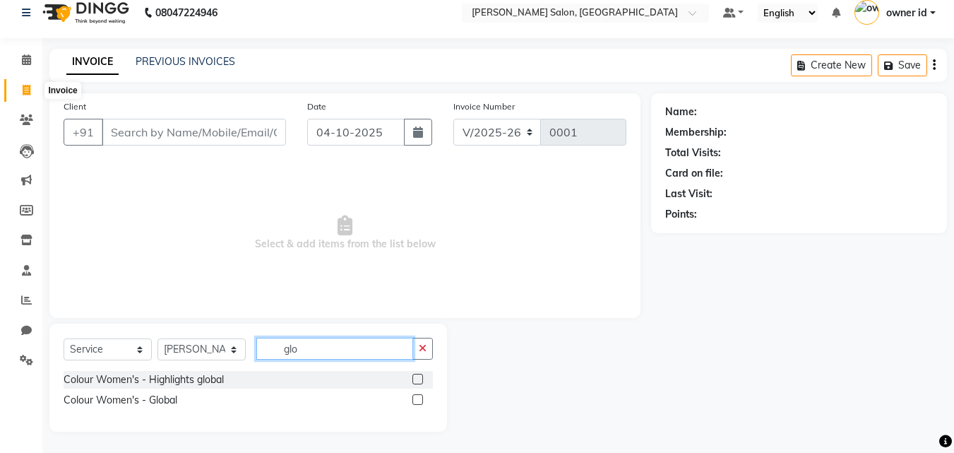
scroll to position [13, 0]
type input "g"
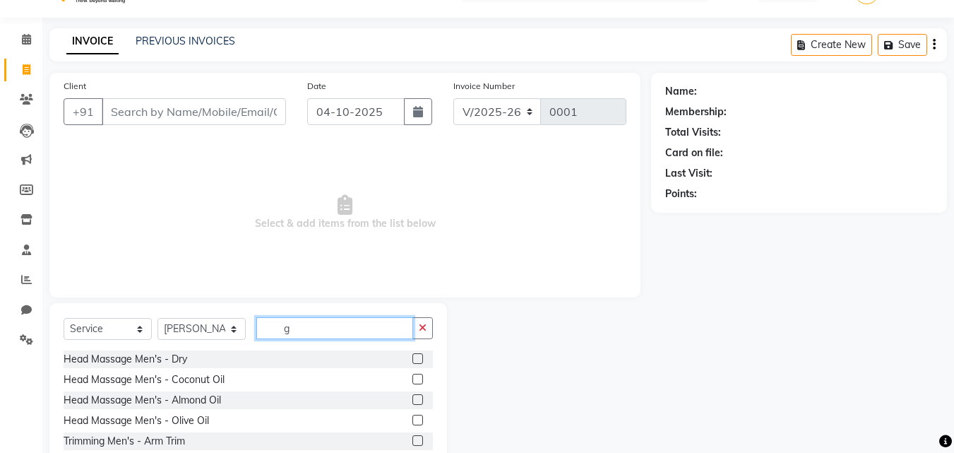
scroll to position [34, 0]
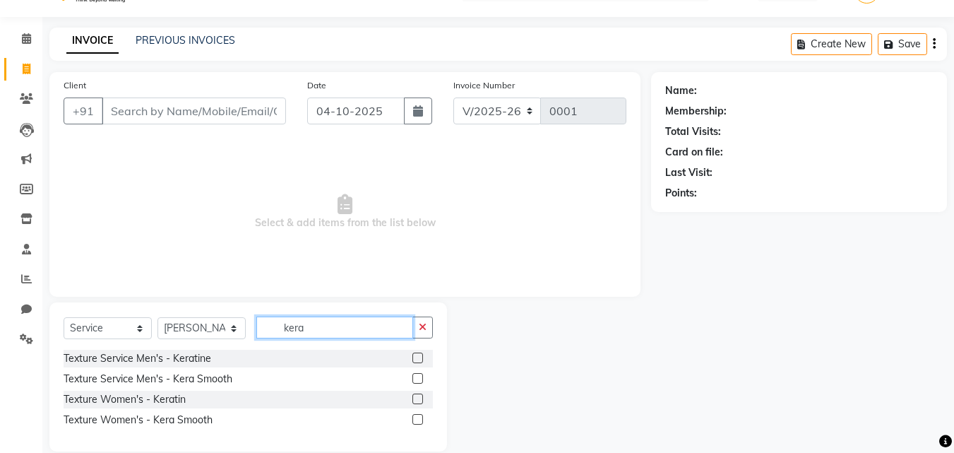
type input "kera"
click at [419, 399] on label at bounding box center [418, 399] width 11 height 11
click at [419, 399] on input "checkbox" at bounding box center [417, 399] width 9 height 9
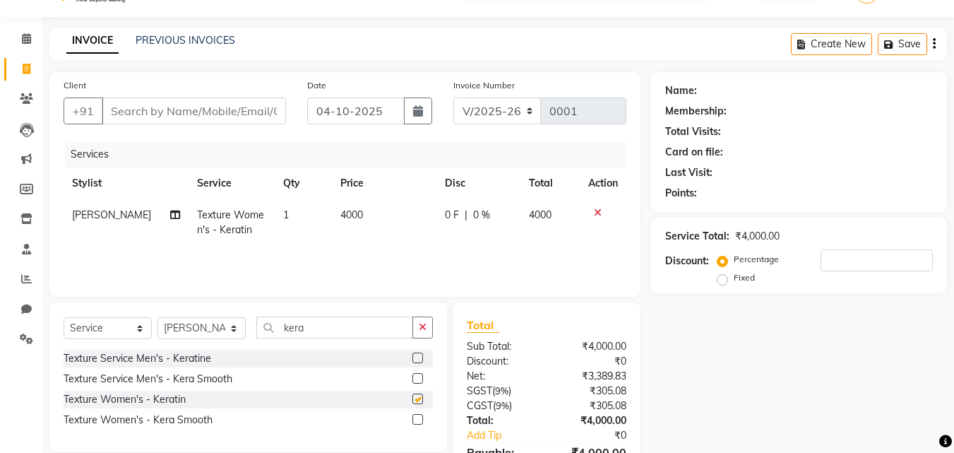
checkbox input "false"
click at [386, 215] on td "4000" at bounding box center [384, 222] width 105 height 47
select select "93789"
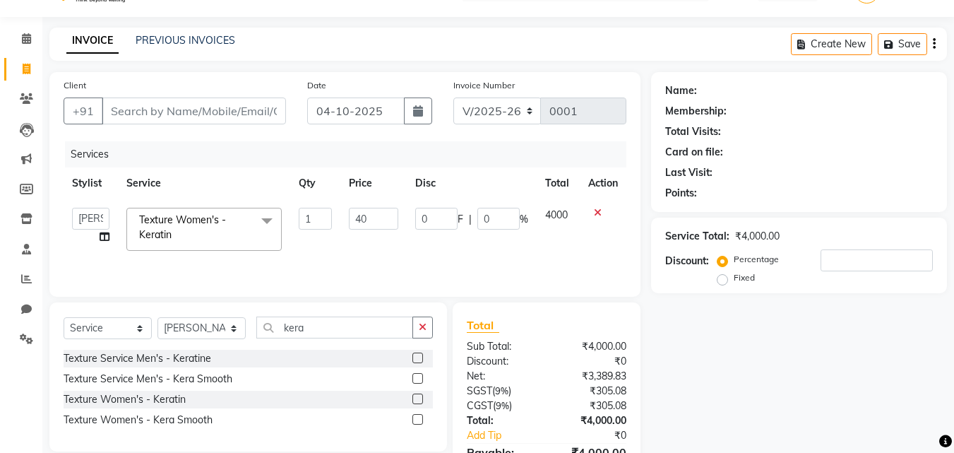
type input "4"
type input "6500"
click at [463, 242] on td "0 F | 0 %" at bounding box center [472, 229] width 130 height 60
select select "93789"
click at [352, 330] on input "kera" at bounding box center [334, 328] width 157 height 22
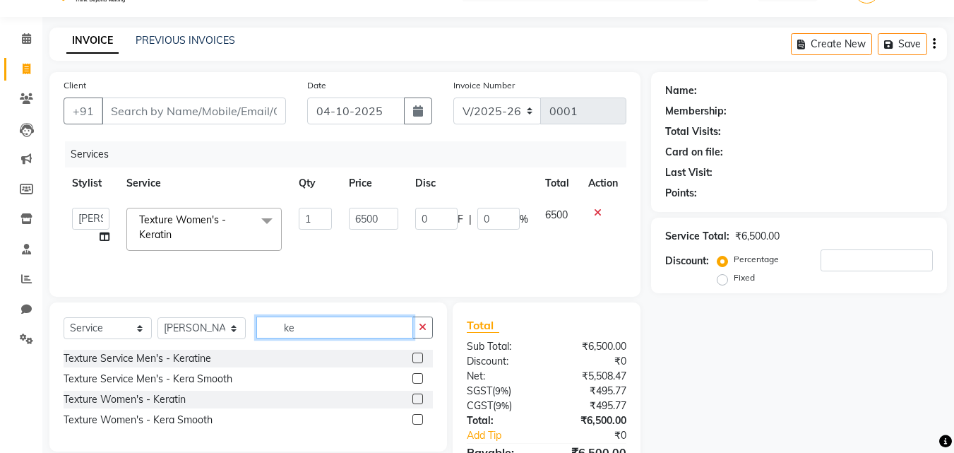
type input "k"
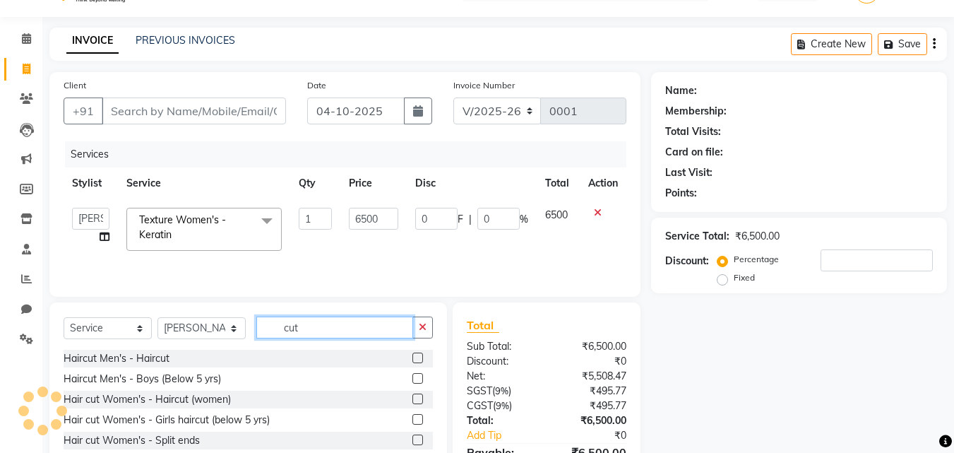
type input "cut"
click at [419, 358] on label at bounding box center [418, 358] width 11 height 11
click at [419, 358] on input "checkbox" at bounding box center [417, 358] width 9 height 9
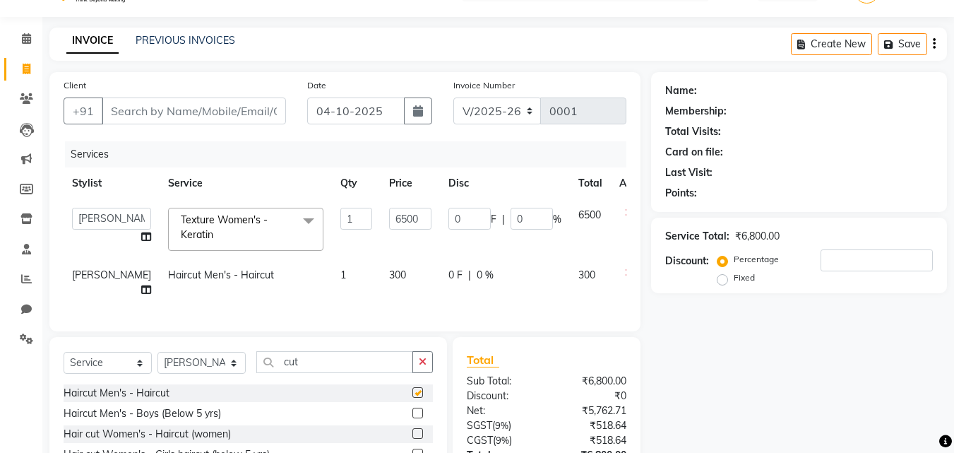
checkbox input "false"
click at [384, 271] on td "300" at bounding box center [410, 282] width 59 height 47
select select "93789"
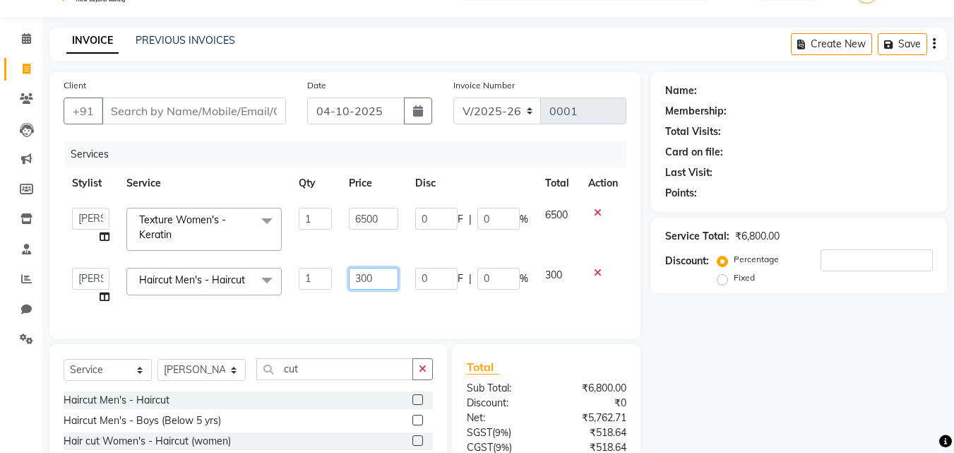
click at [383, 277] on input "300" at bounding box center [373, 279] width 49 height 22
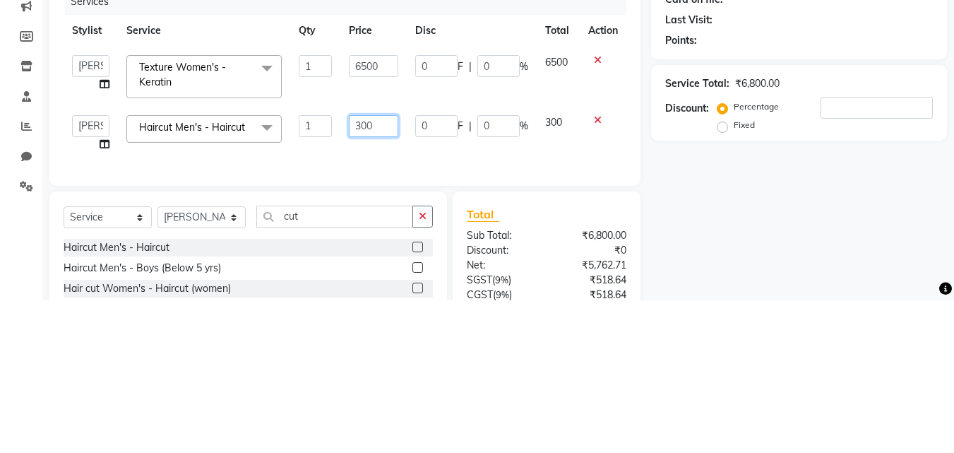
type input "30"
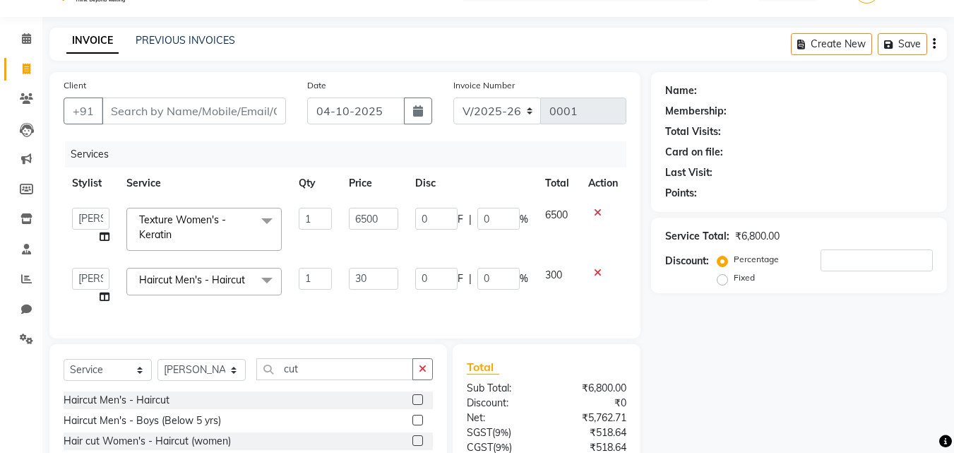
click at [601, 275] on icon at bounding box center [598, 273] width 8 height 10
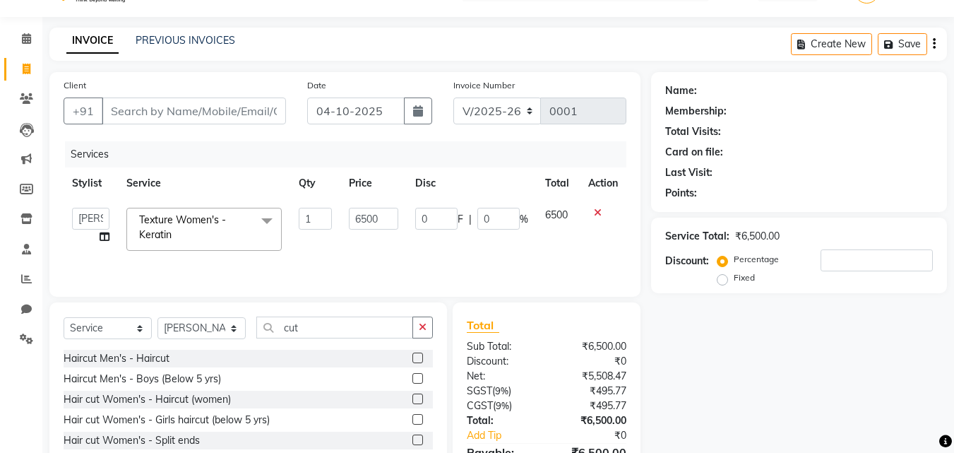
click at [418, 398] on label at bounding box center [418, 399] width 11 height 11
click at [418, 398] on input "checkbox" at bounding box center [417, 399] width 9 height 9
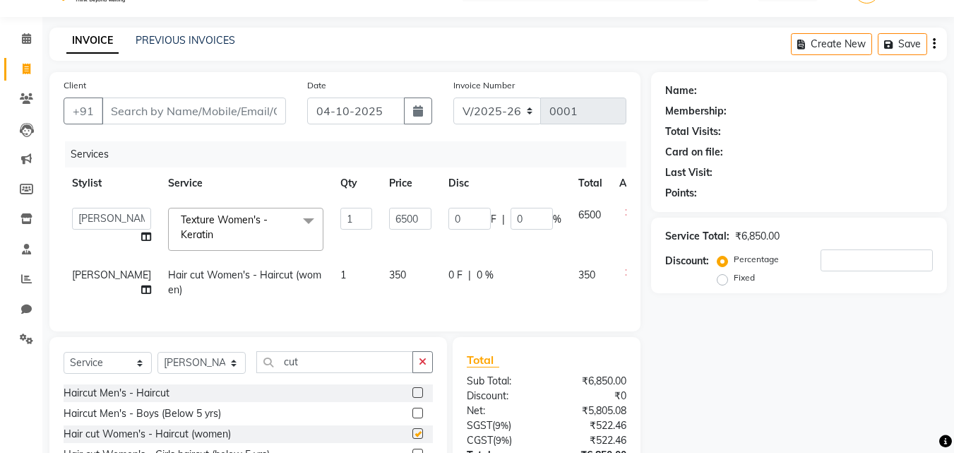
checkbox input "false"
click at [394, 274] on td "350" at bounding box center [410, 282] width 59 height 47
select select "93789"
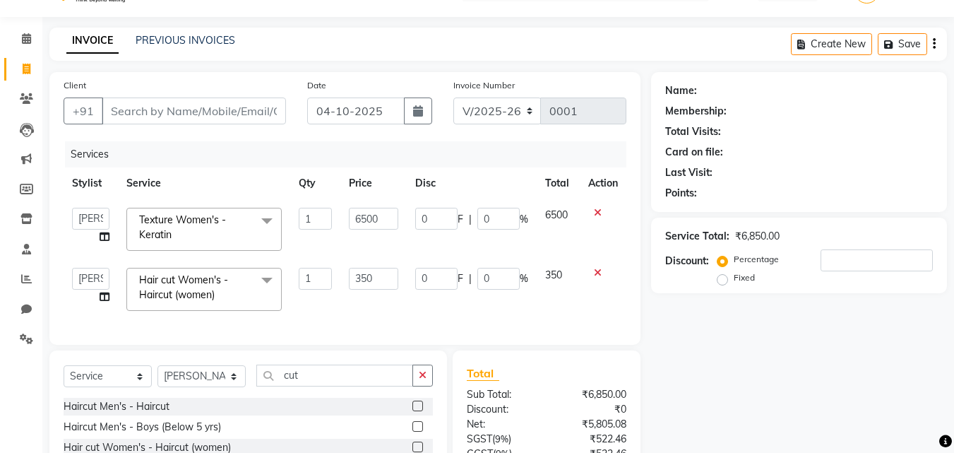
click at [396, 256] on td "6500" at bounding box center [374, 229] width 66 height 60
click at [374, 280] on input "350" at bounding box center [373, 279] width 49 height 22
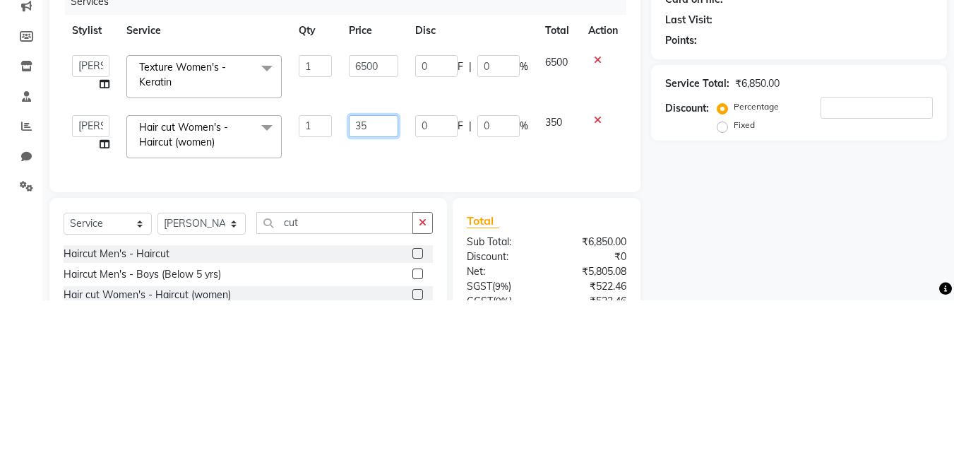
type input "3"
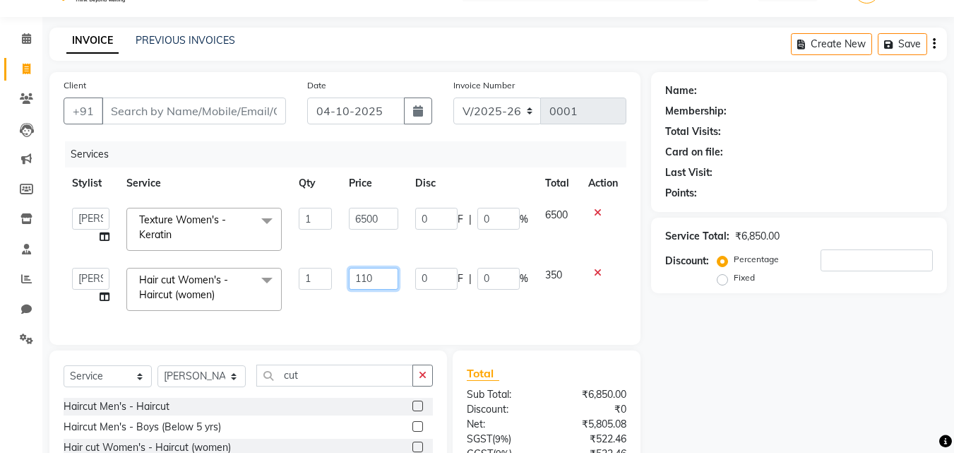
type input "1100"
click at [458, 313] on div "Services Stylist Service Qty Price Disc Total Action Bholu Geeta [PERSON_NAME] …" at bounding box center [345, 235] width 563 height 189
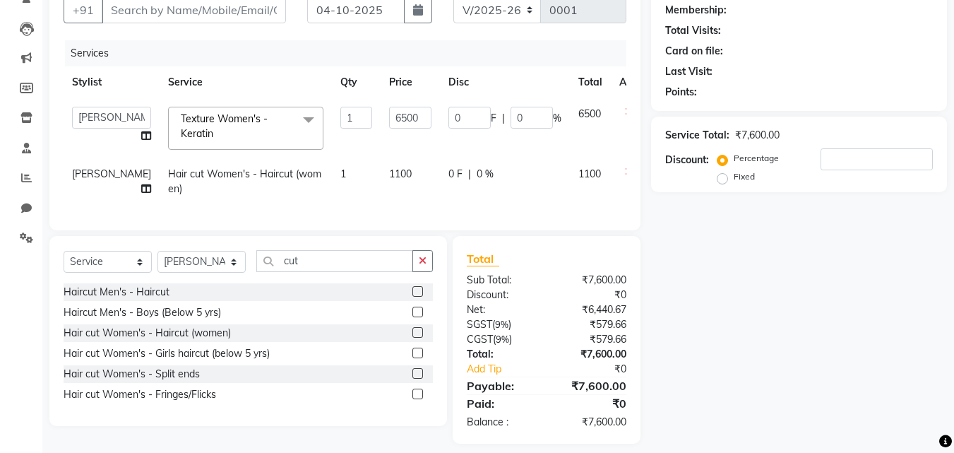
scroll to position [131, 0]
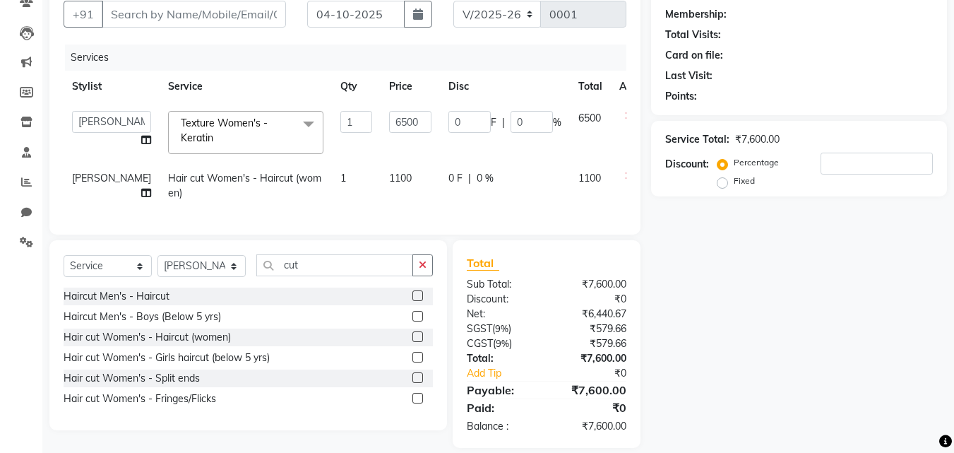
click at [419, 342] on label at bounding box center [418, 336] width 11 height 11
click at [419, 342] on input "checkbox" at bounding box center [417, 337] width 9 height 9
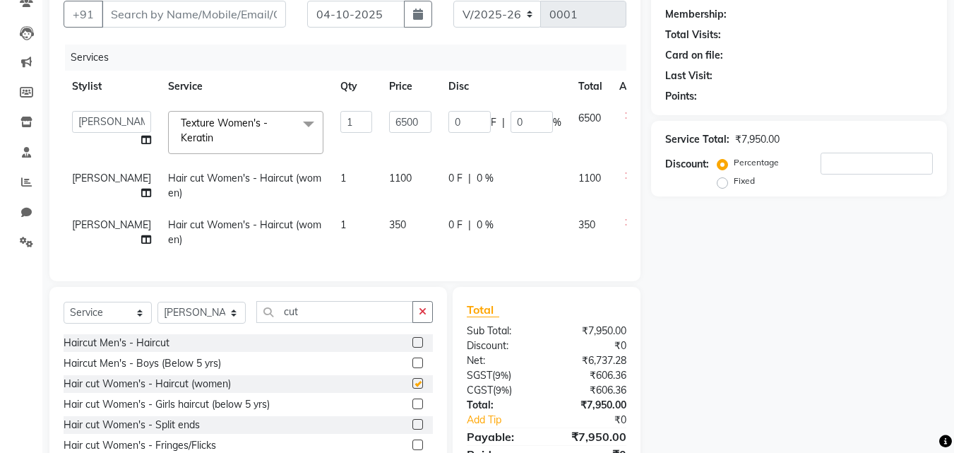
checkbox input "false"
click at [625, 222] on icon at bounding box center [629, 223] width 8 height 10
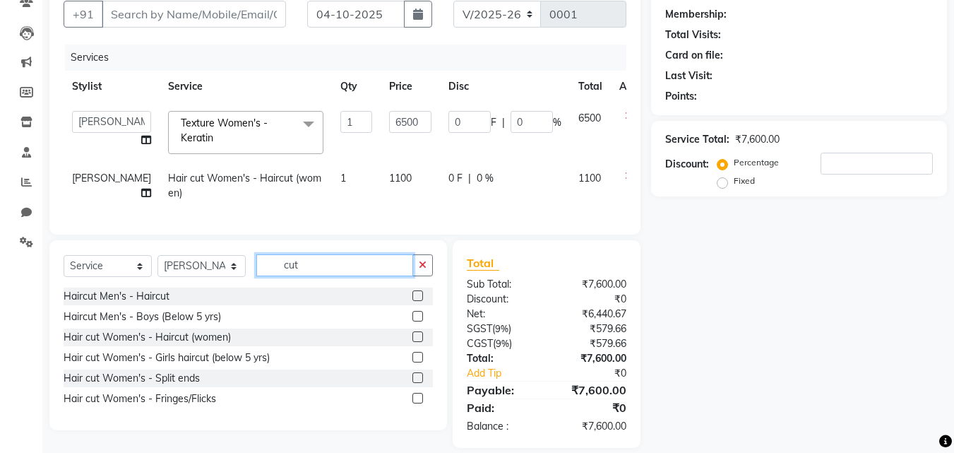
click at [340, 276] on input "cut" at bounding box center [334, 265] width 157 height 22
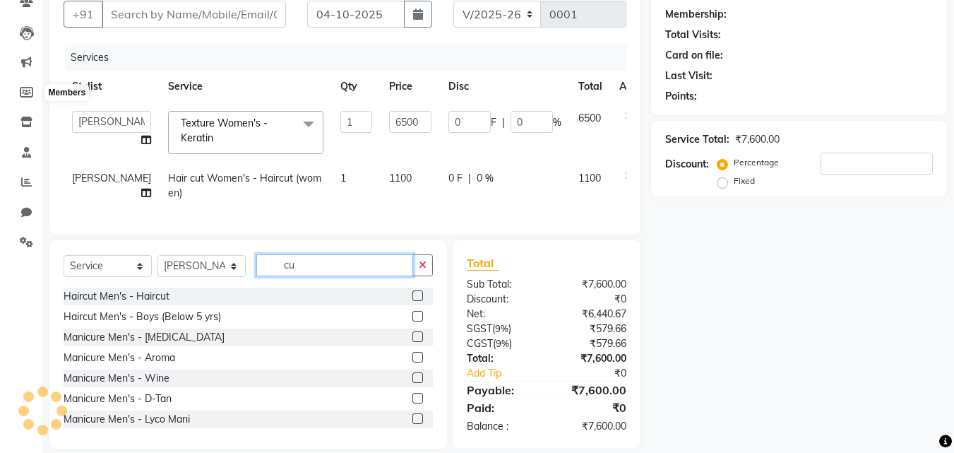
type input "c"
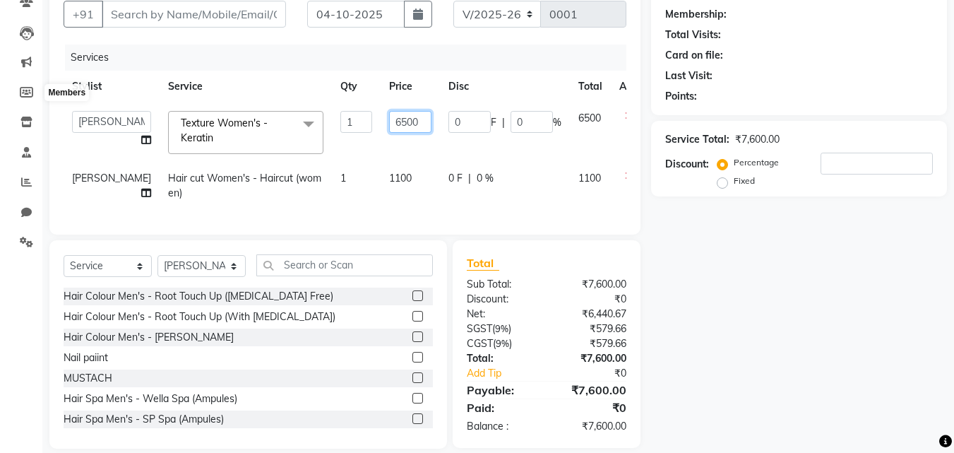
click at [389, 124] on input "6500" at bounding box center [410, 122] width 42 height 22
type input "6825"
click at [408, 194] on td "1100" at bounding box center [410, 185] width 59 height 47
select select "93789"
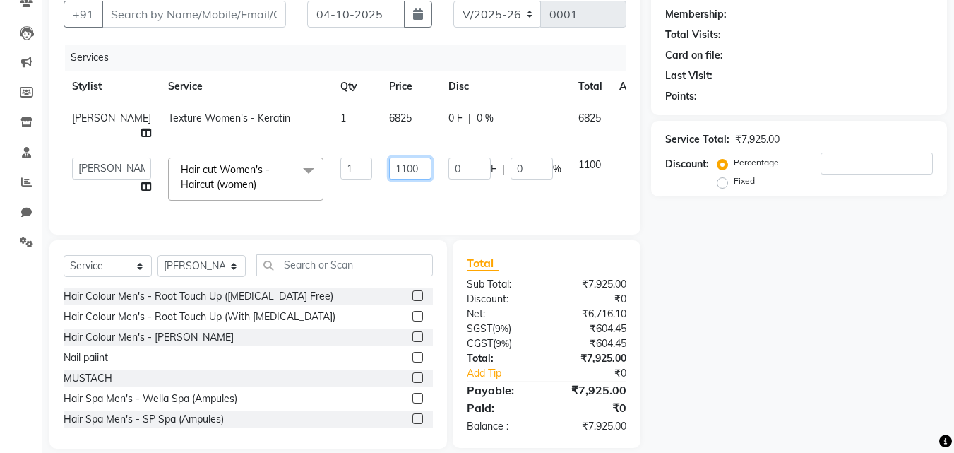
click at [393, 172] on input "1100" at bounding box center [410, 169] width 42 height 22
type input "1155"
click at [570, 203] on td "1100" at bounding box center [590, 179] width 41 height 60
select select "93789"
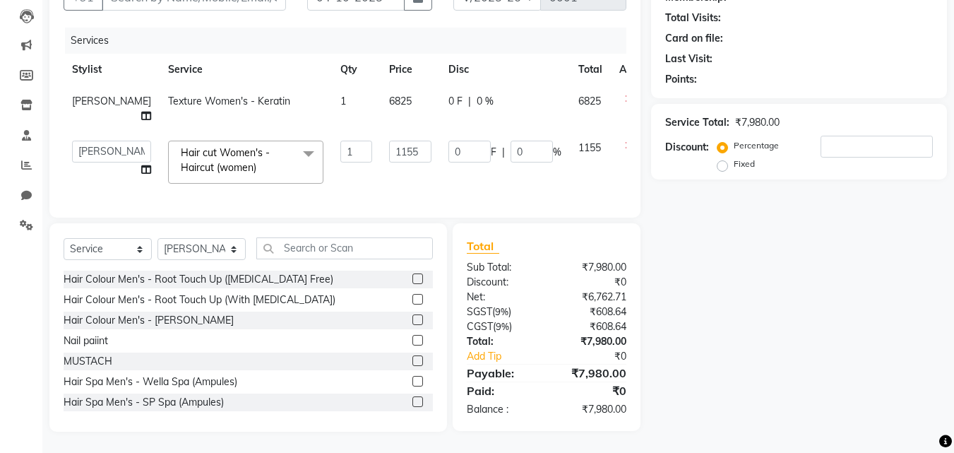
scroll to position [0, 0]
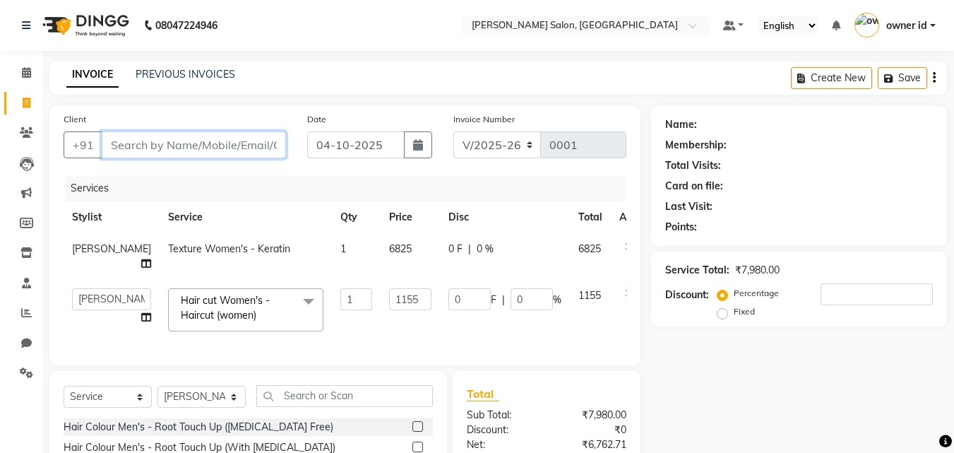
click at [220, 140] on input "Client" at bounding box center [194, 144] width 184 height 27
click at [239, 213] on th "Service" at bounding box center [246, 217] width 172 height 32
click at [143, 408] on select "Select Service Product Membership Package Voucher Prepaid Gift Card" at bounding box center [108, 397] width 88 height 22
select select "product"
click at [64, 396] on select "Select Service Product Membership Package Voucher Prepaid Gift Card" at bounding box center [108, 397] width 88 height 22
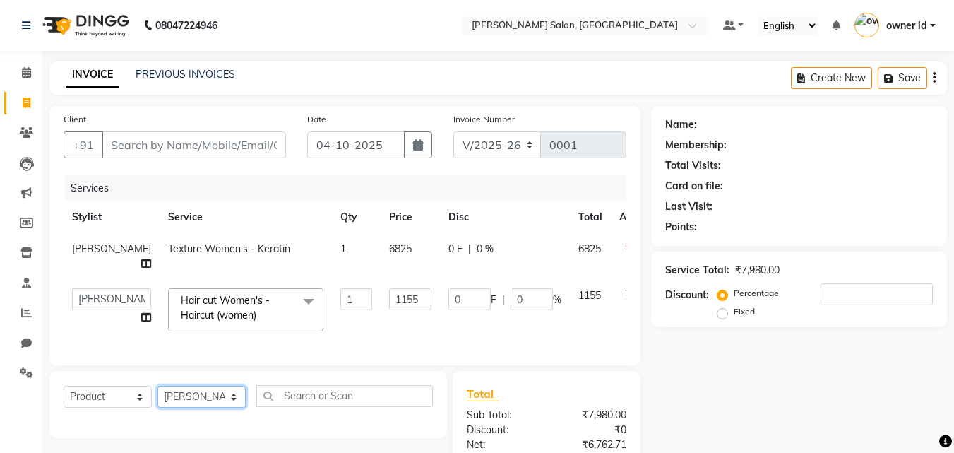
click at [233, 408] on select "Select Stylist Bholu Geeta [PERSON_NAME] [PERSON_NAME] Mohit Nail Artist owner …" at bounding box center [202, 397] width 88 height 22
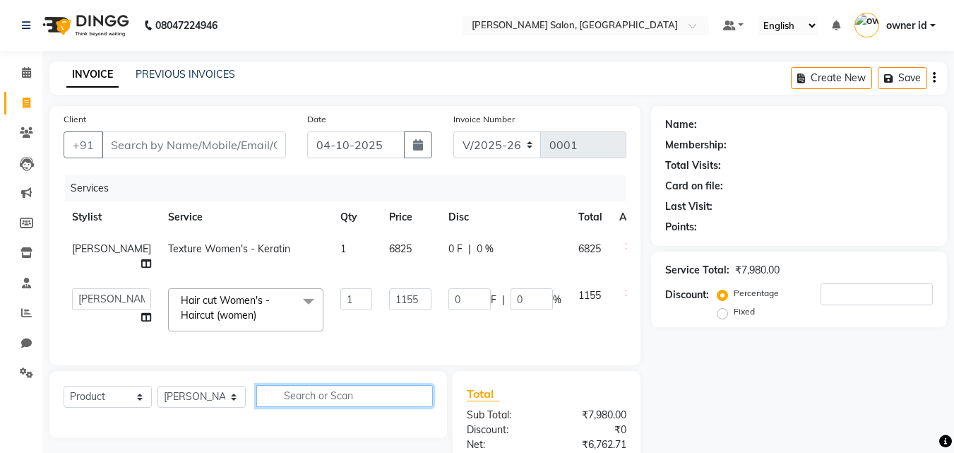
click at [329, 407] on input "text" at bounding box center [344, 396] width 177 height 22
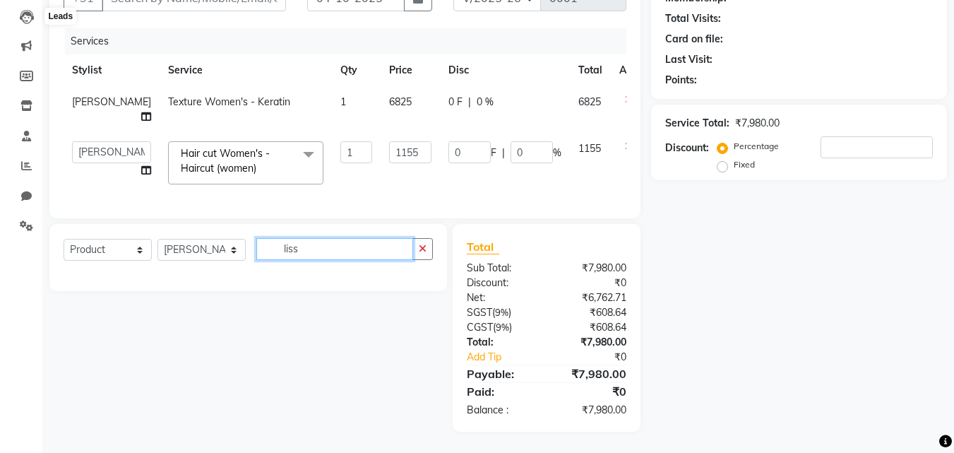
scroll to position [158, 0]
type input "l"
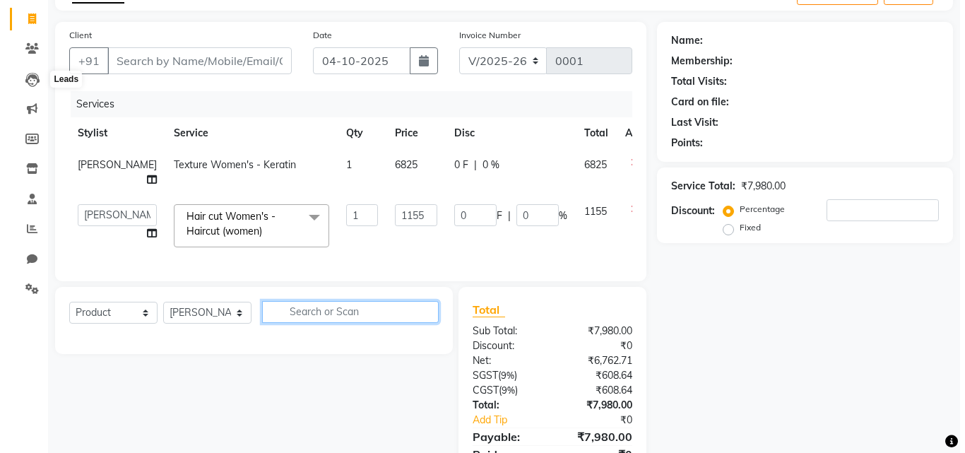
scroll to position [89, 0]
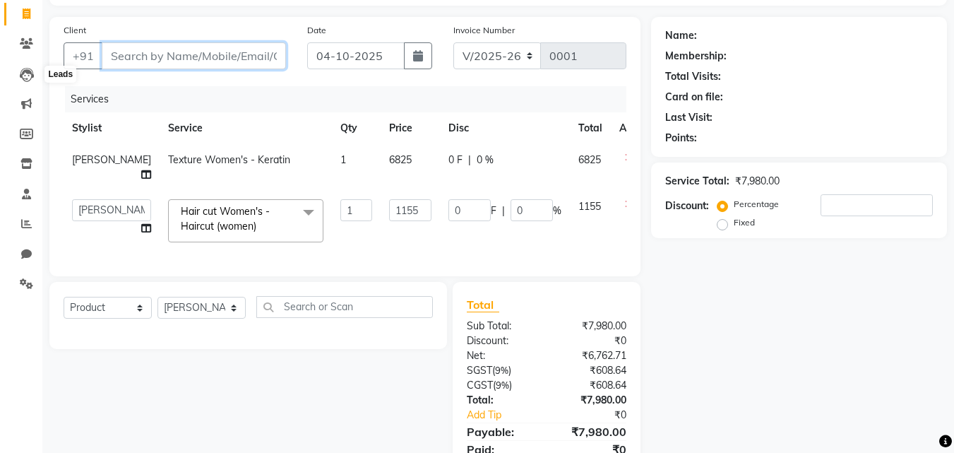
click at [225, 52] on input "Client" at bounding box center [194, 55] width 184 height 27
type input "8"
type input "0"
type input "8447720763"
click at [254, 55] on span "Add Client" at bounding box center [250, 56] width 56 height 14
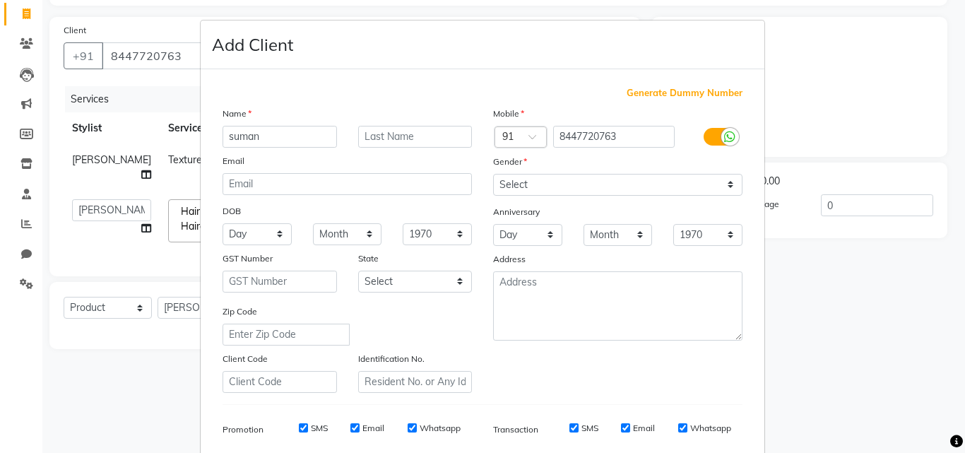
type input "suman"
click at [724, 193] on select "Select [DEMOGRAPHIC_DATA] [DEMOGRAPHIC_DATA] Other Prefer Not To Say" at bounding box center [617, 185] width 249 height 22
select select "[DEMOGRAPHIC_DATA]"
click at [493, 174] on select "Select [DEMOGRAPHIC_DATA] [DEMOGRAPHIC_DATA] Other Prefer Not To Say" at bounding box center [617, 185] width 249 height 22
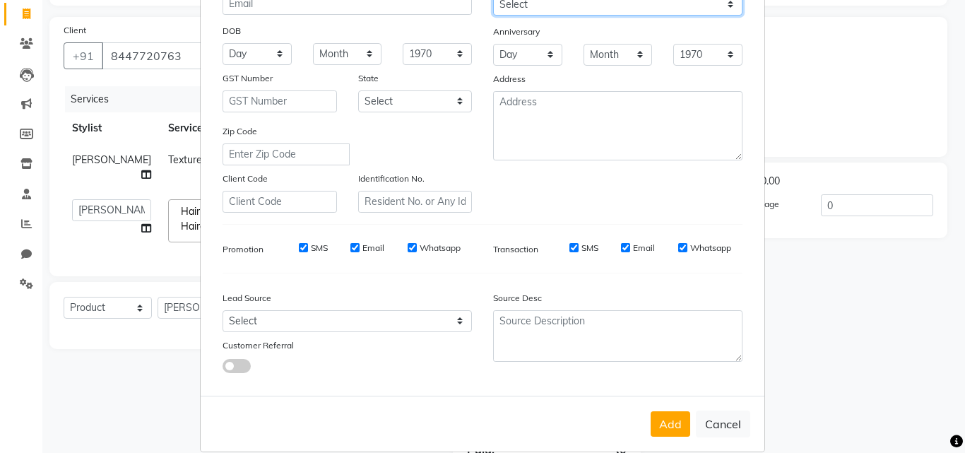
scroll to position [199, 0]
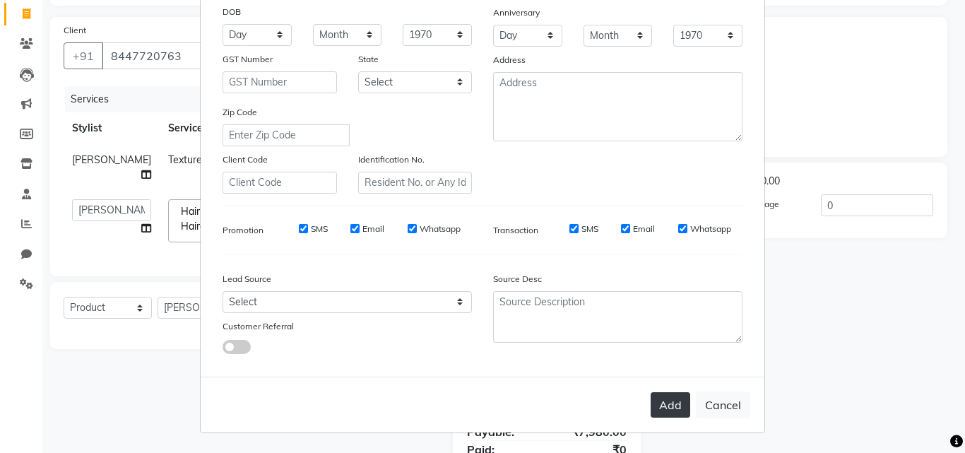
click at [663, 413] on button "Add" at bounding box center [671, 404] width 40 height 25
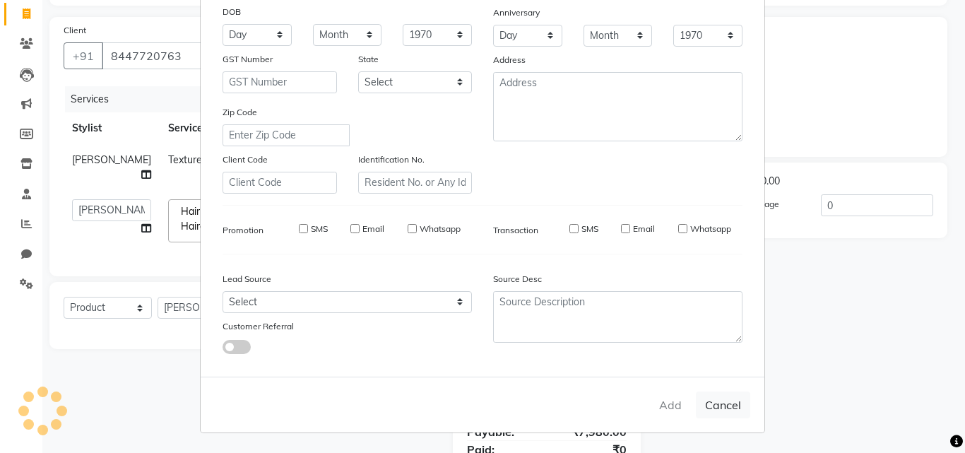
select select
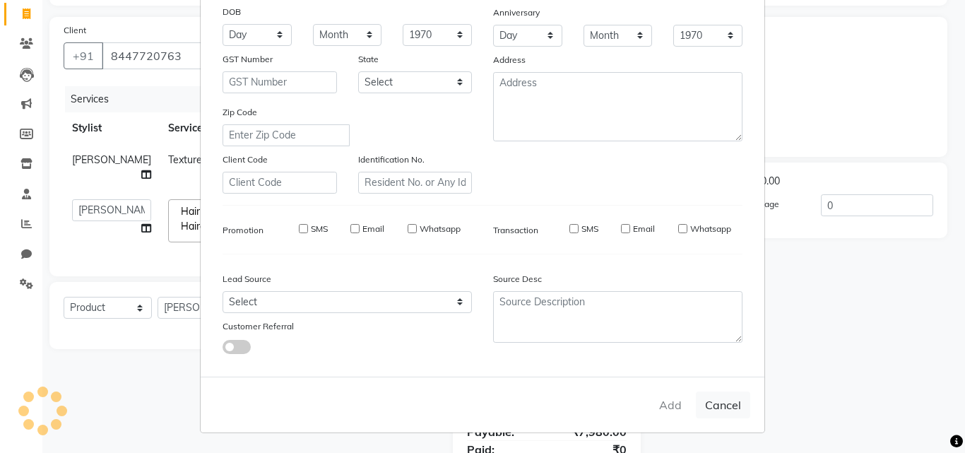
select select
checkbox input "false"
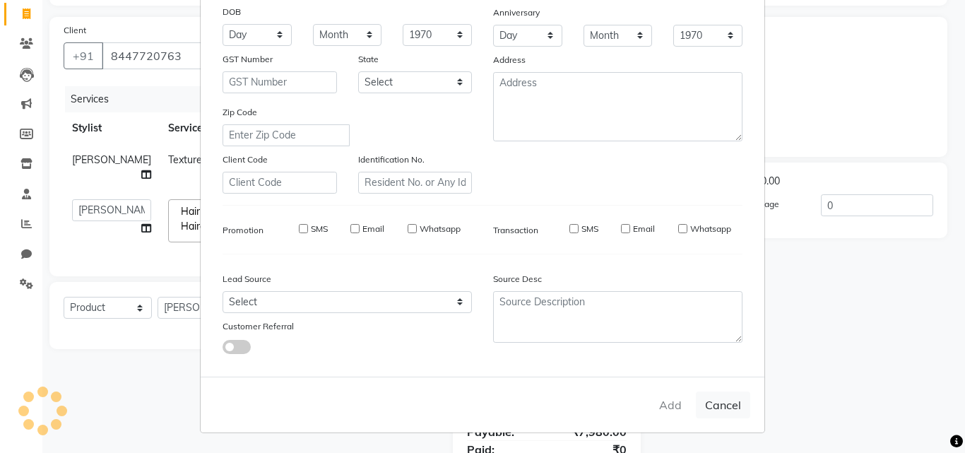
checkbox input "false"
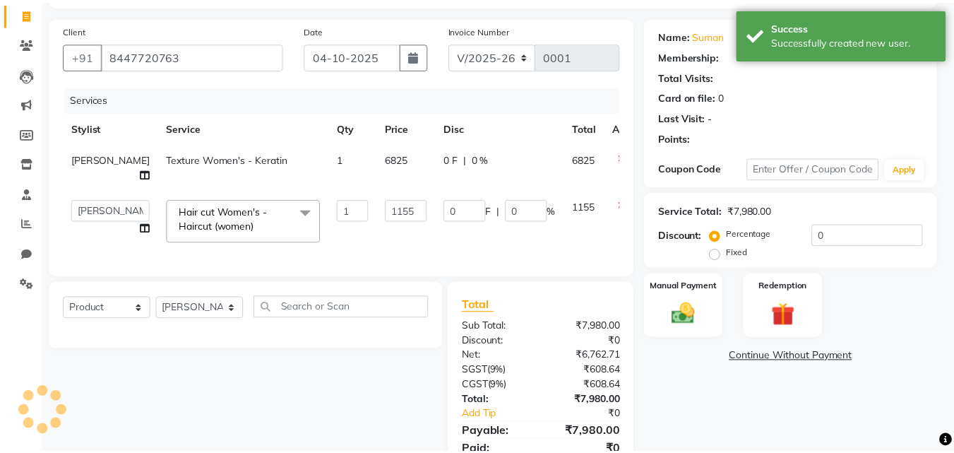
scroll to position [158, 0]
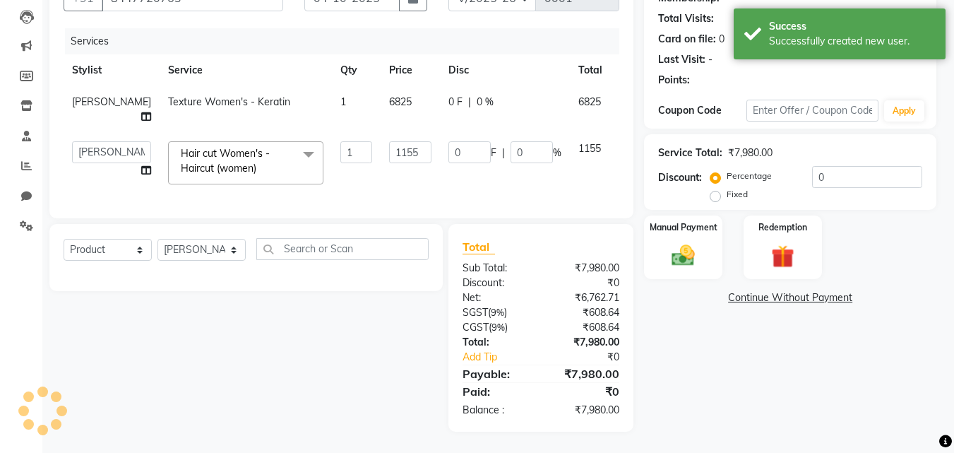
select select "1: Object"
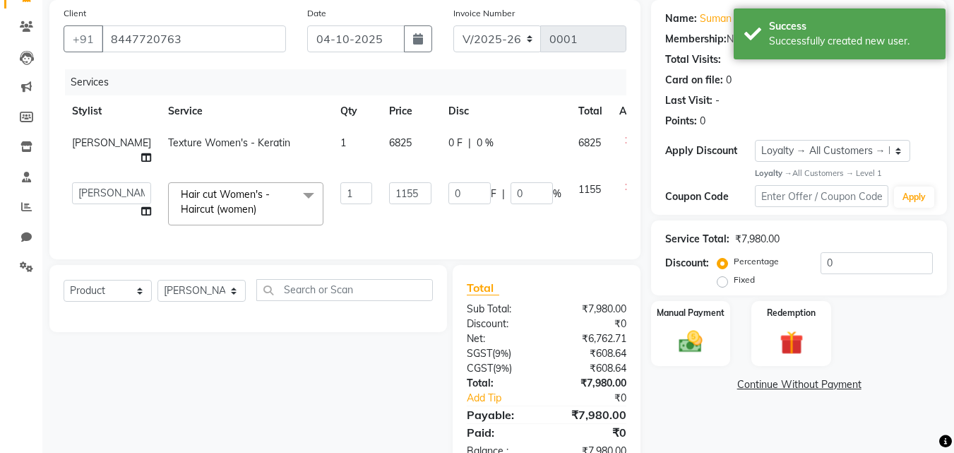
scroll to position [103, 0]
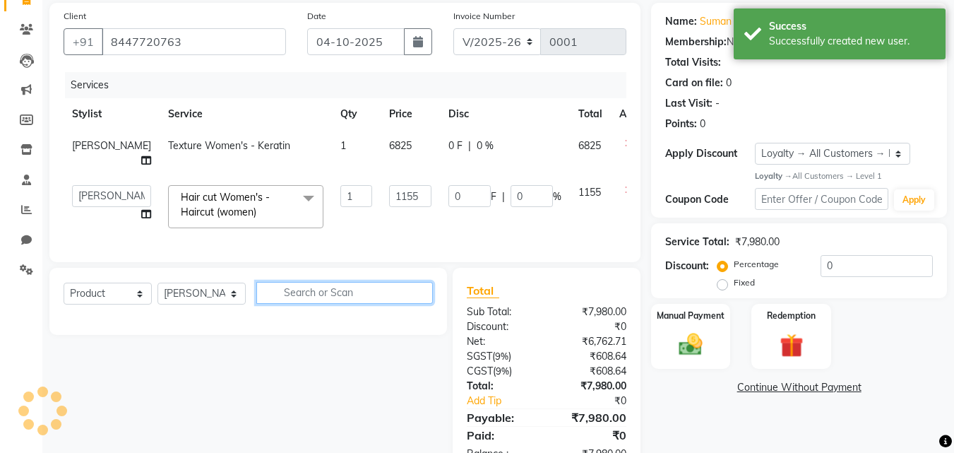
click at [329, 304] on input "text" at bounding box center [344, 293] width 177 height 22
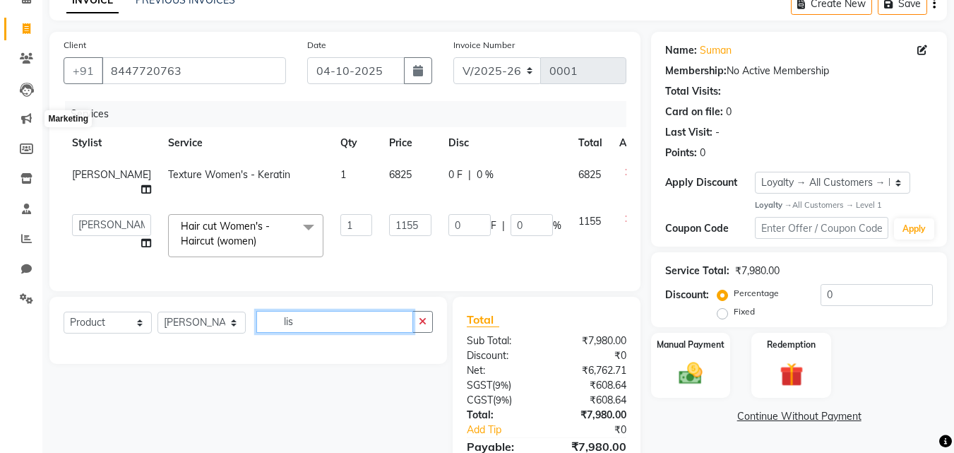
scroll to position [157, 0]
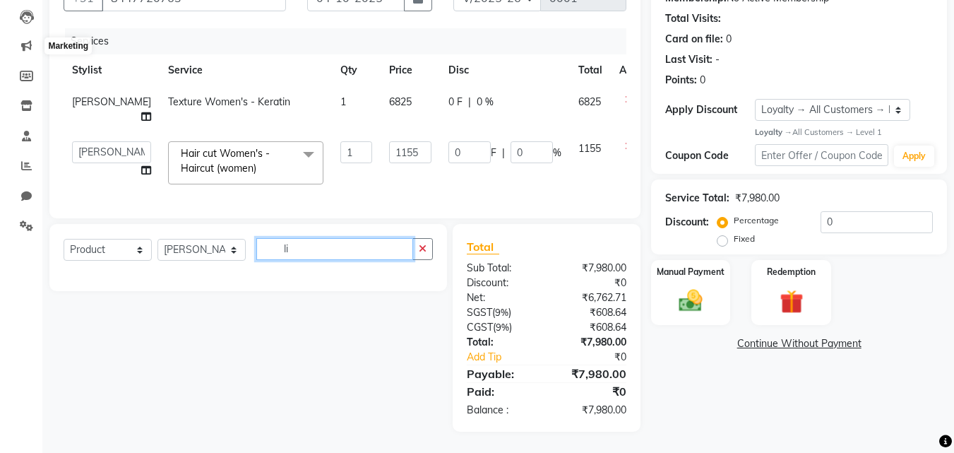
type input "l"
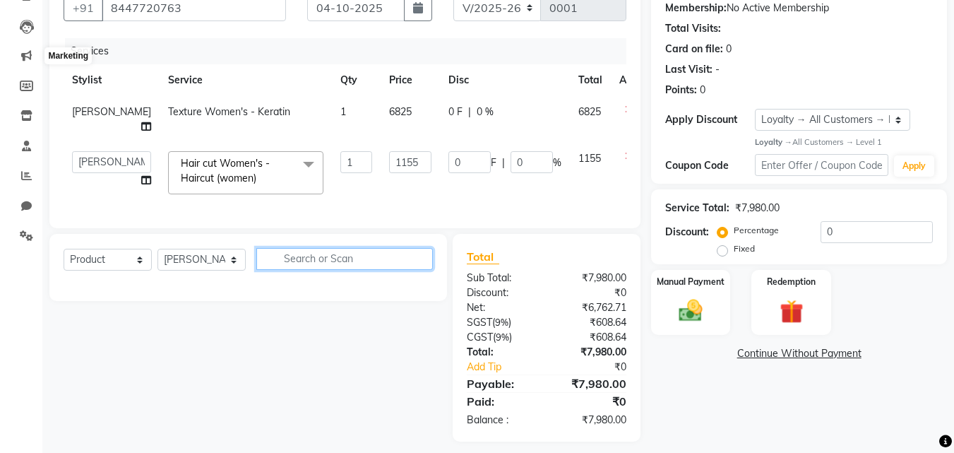
scroll to position [158, 0]
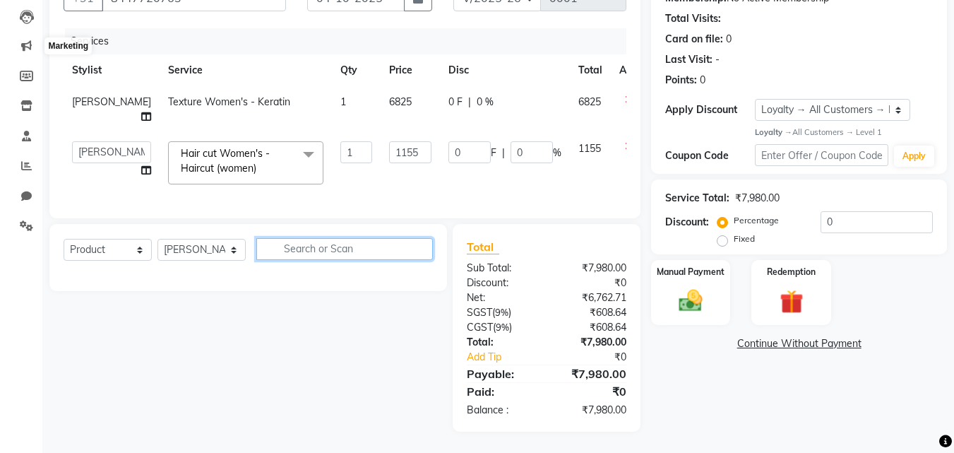
click at [339, 254] on input "text" at bounding box center [344, 249] width 177 height 22
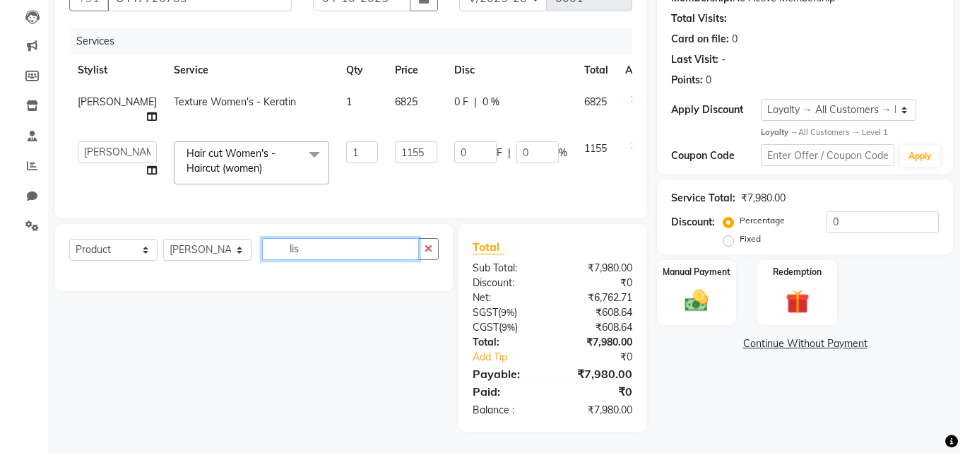
scroll to position [0, 0]
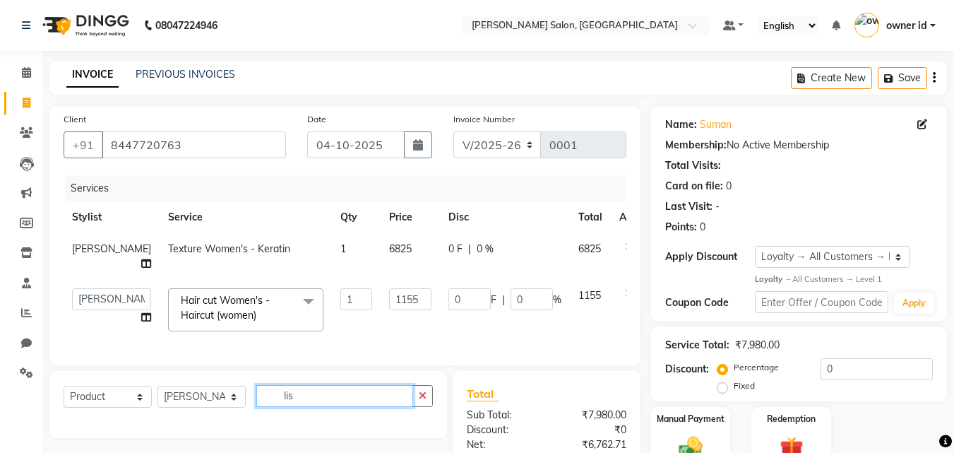
type input "lis"
click at [23, 73] on icon at bounding box center [26, 72] width 9 height 11
